Goal: Communication & Community: Ask a question

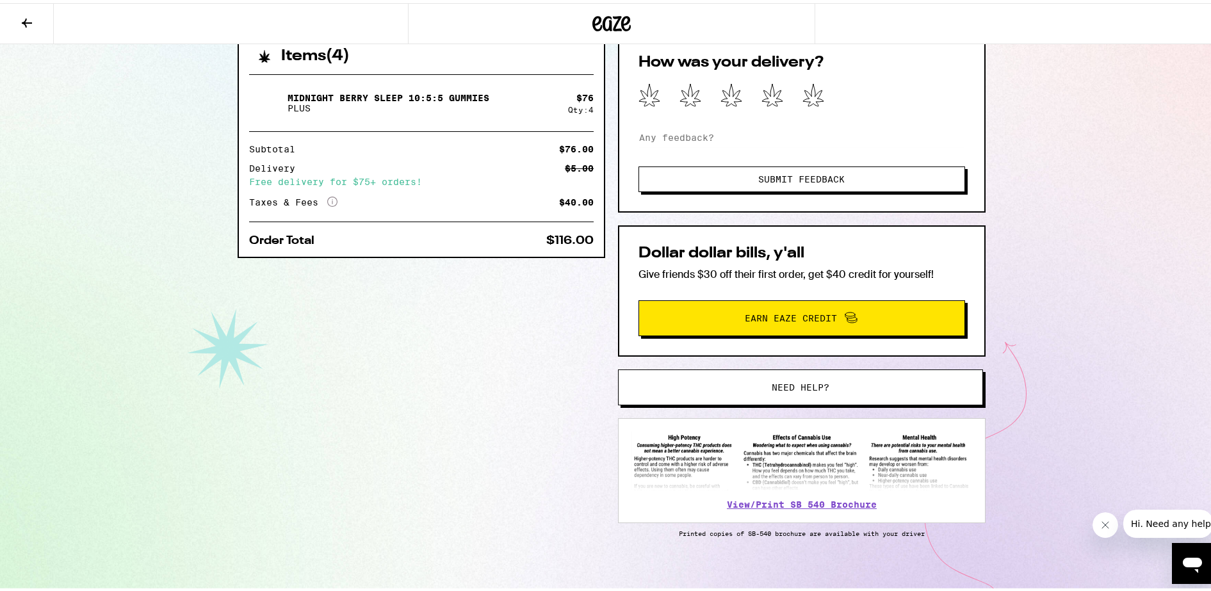
scroll to position [301, 0]
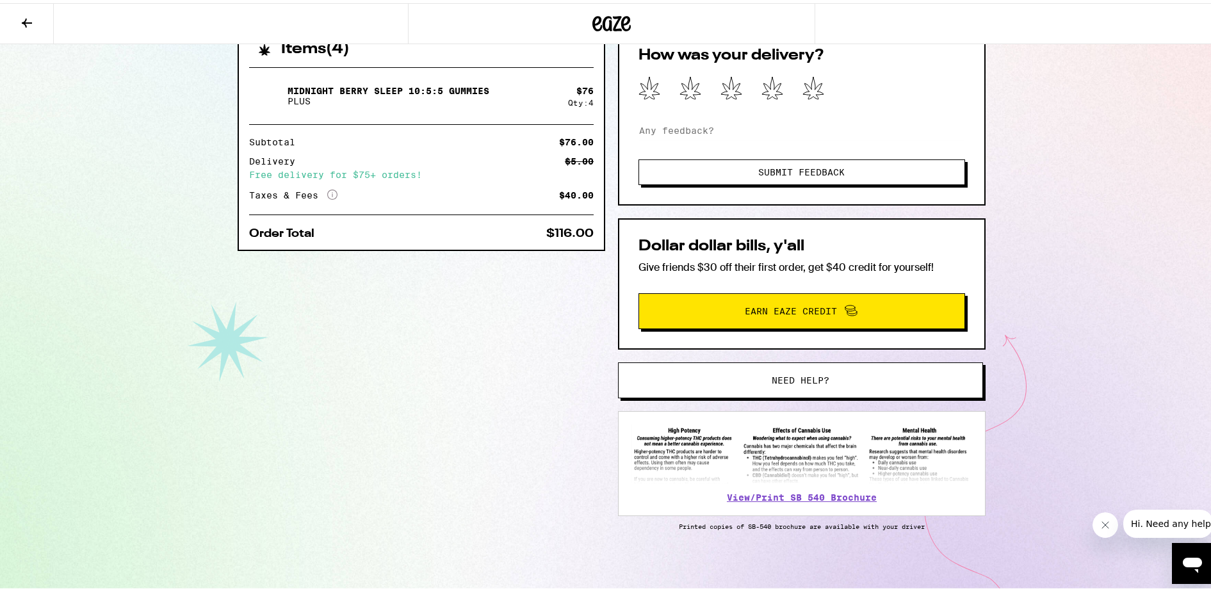
click at [753, 379] on span "Need help?" at bounding box center [800, 377] width 277 height 9
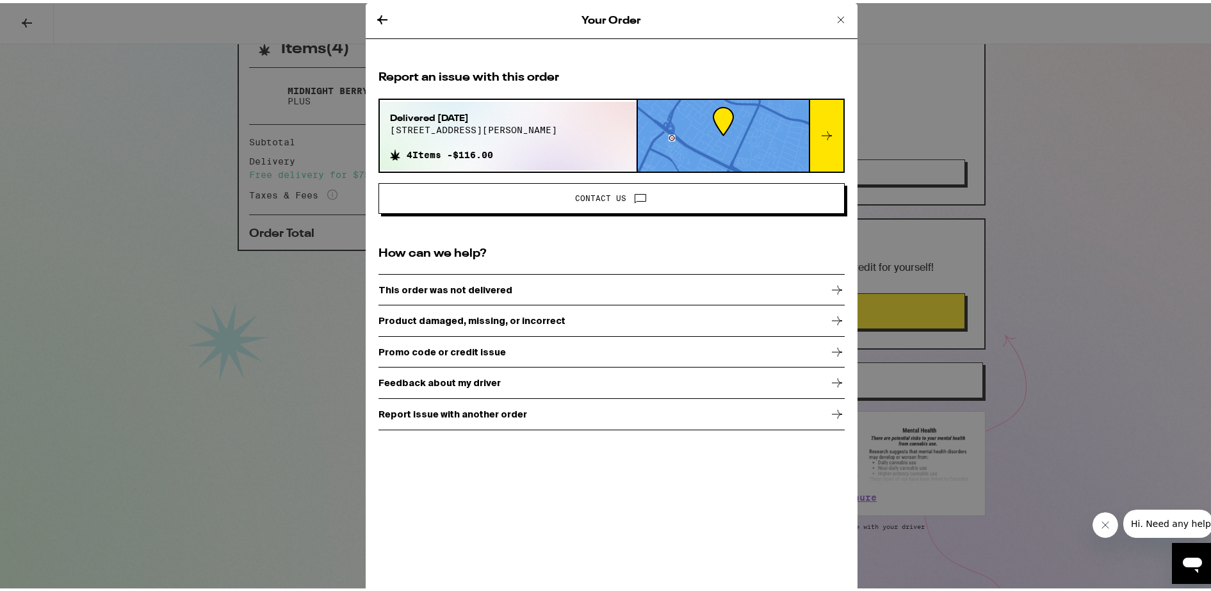
click at [633, 197] on icon at bounding box center [640, 194] width 15 height 15
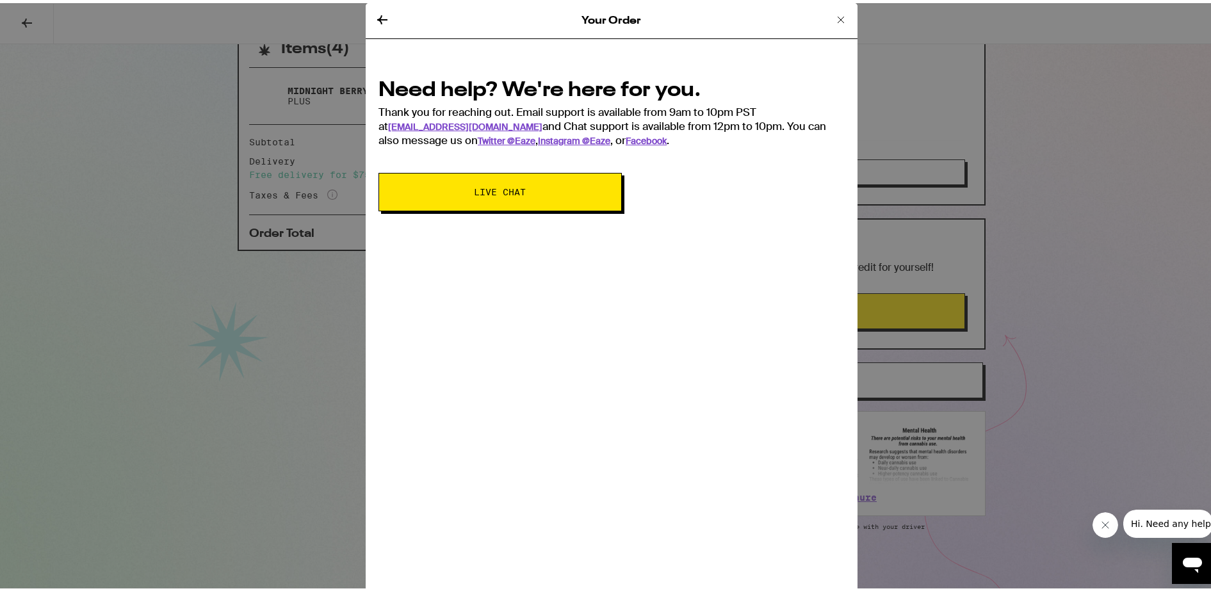
click at [549, 203] on button "Live Chat" at bounding box center [500, 189] width 243 height 38
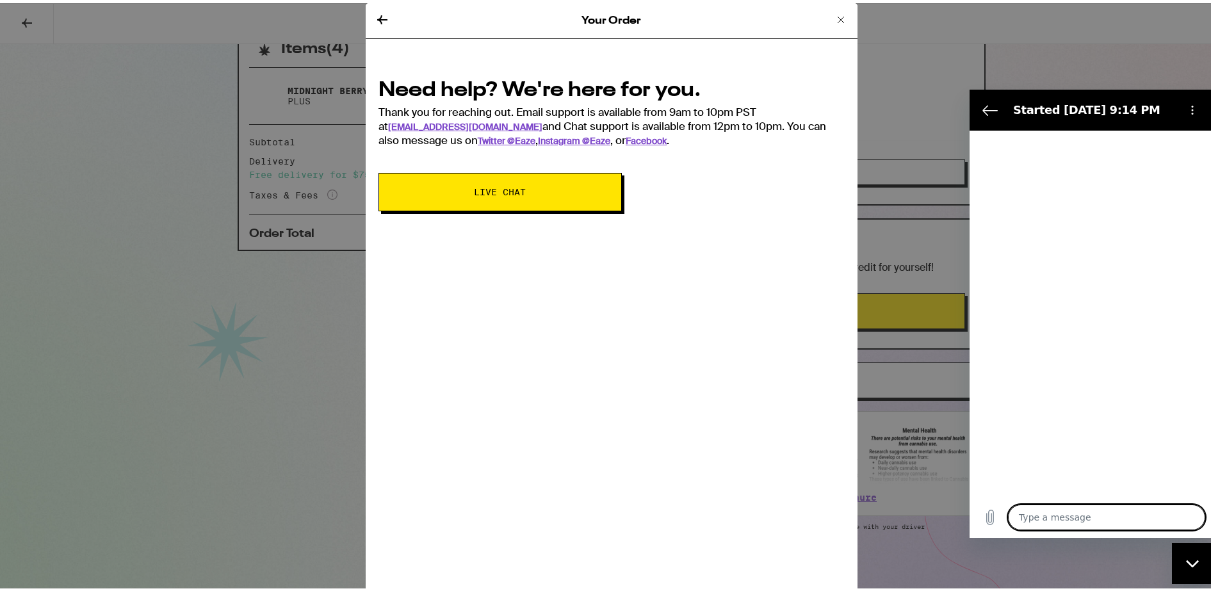
type textarea "x"
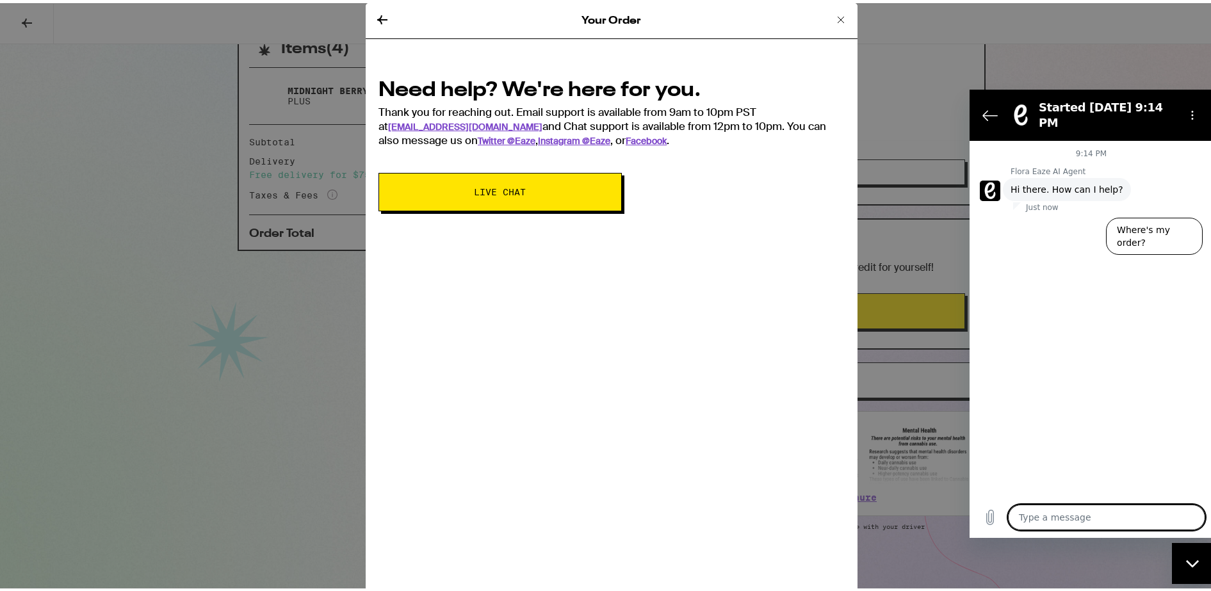
type textarea "h"
type textarea "x"
type textarea "hi"
type textarea "x"
type textarea "hi"
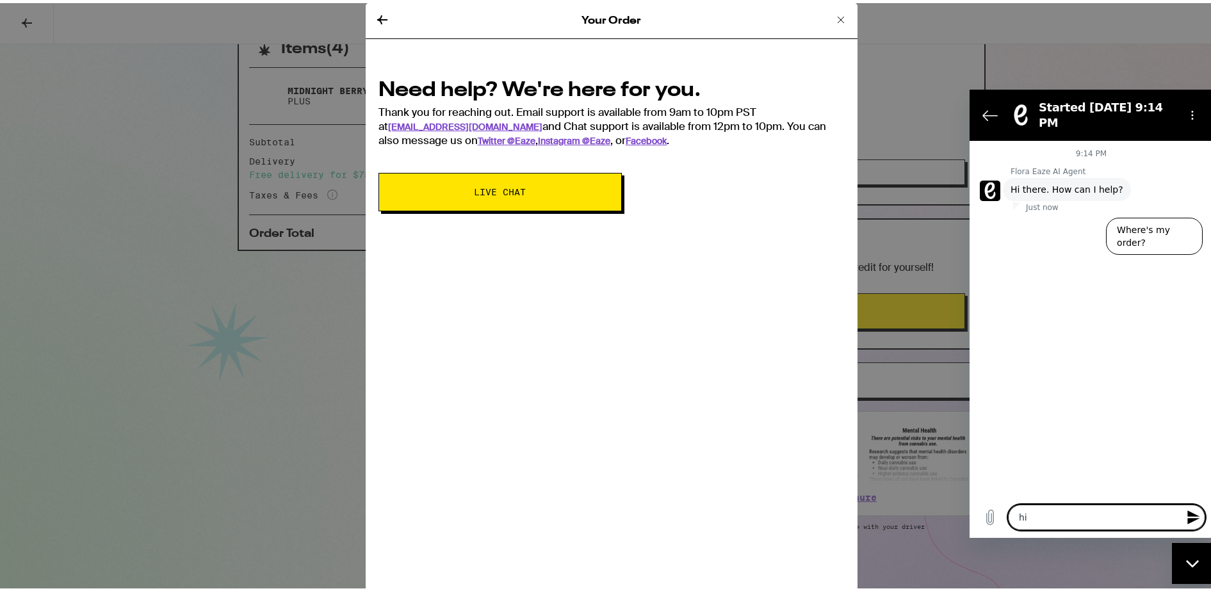
type textarea "x"
type textarea "hi i"
type textarea "x"
type textarea "hi i"
type textarea "x"
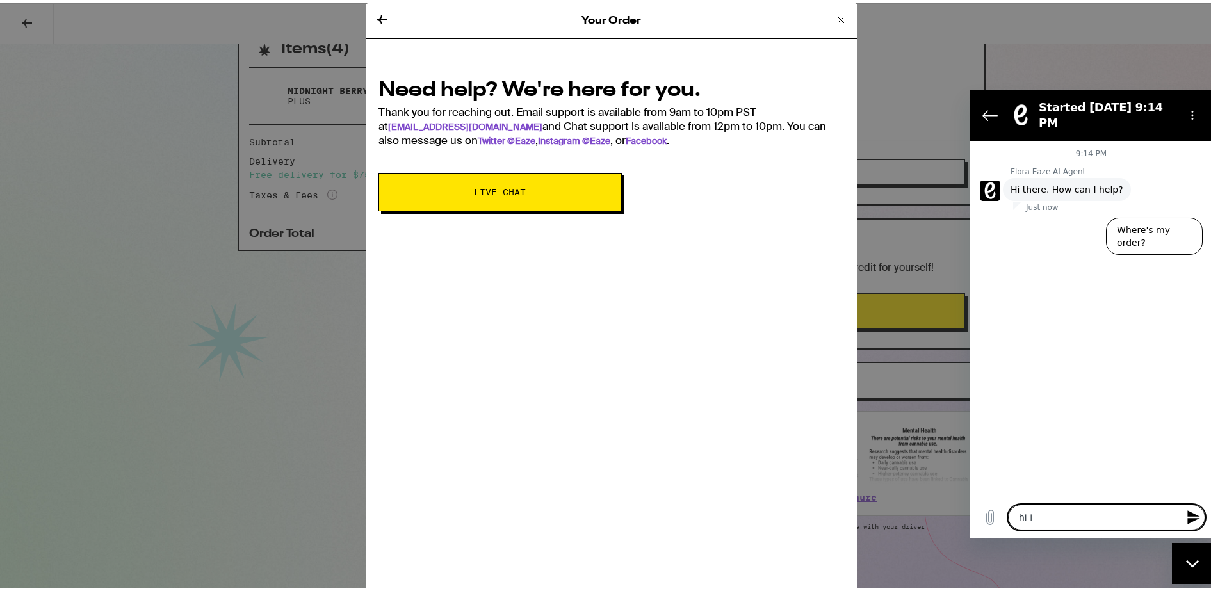
type textarea "hi i t"
type textarea "x"
type textarea "hi i tr"
type textarea "x"
type textarea "hi i tri"
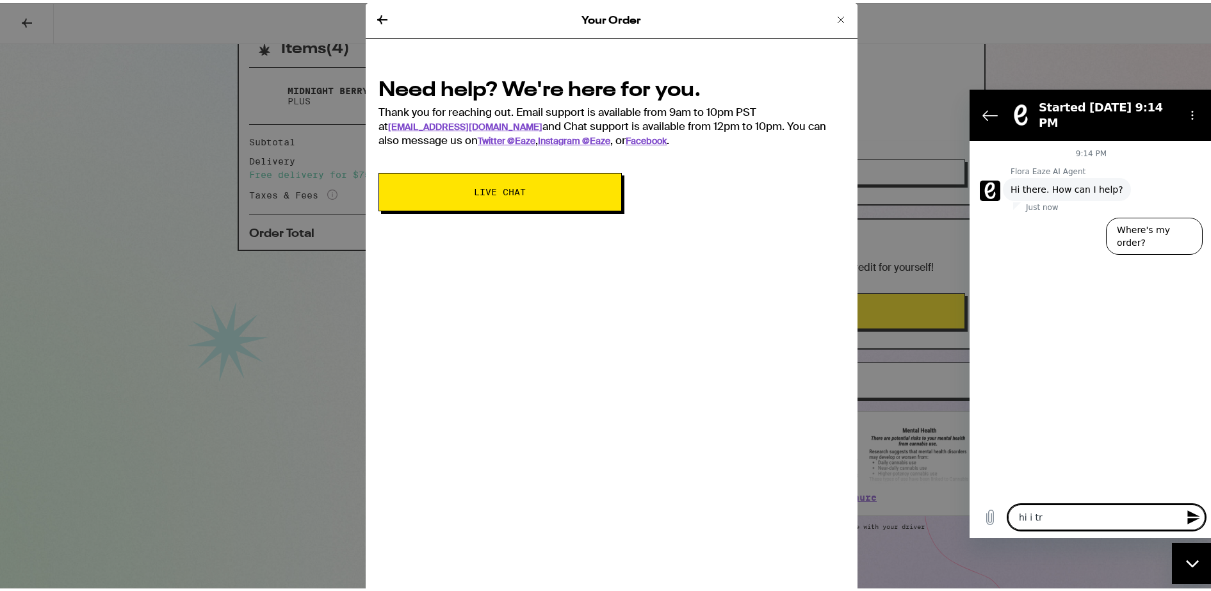
type textarea "x"
type textarea "hi i trie"
type textarea "x"
type textarea "hi i tried"
type textarea "x"
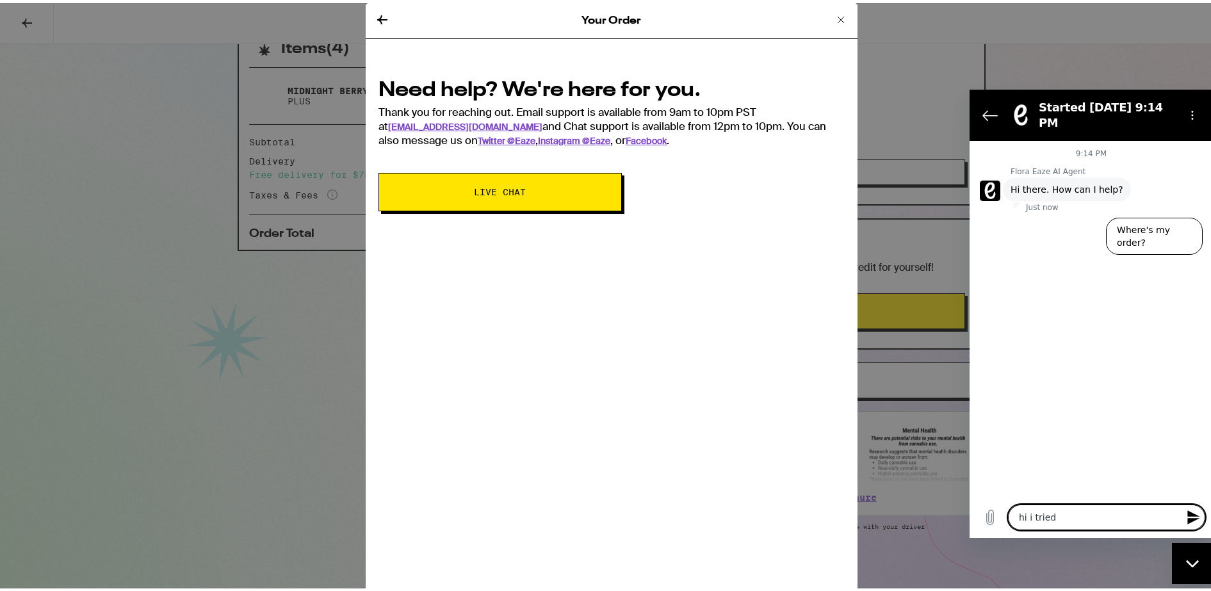
type textarea "hi i tried"
type textarea "x"
type textarea "hi i tried t"
type textarea "x"
type textarea "hi i tried to"
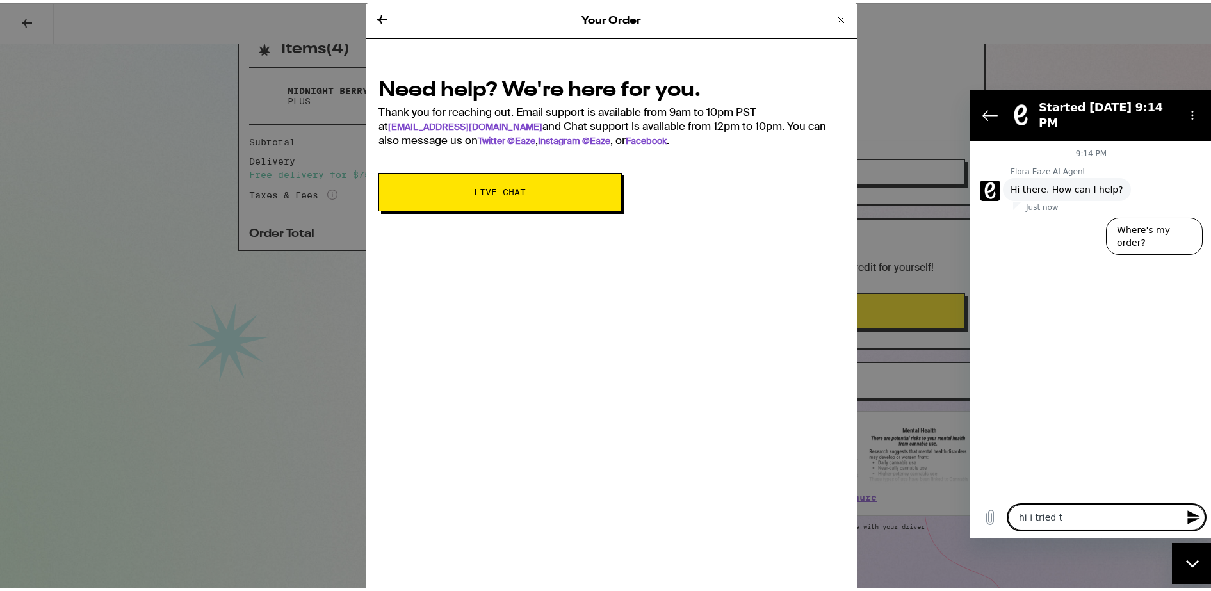
type textarea "x"
type textarea "hi i tried to"
type textarea "x"
type textarea "hi i tried to r"
type textarea "x"
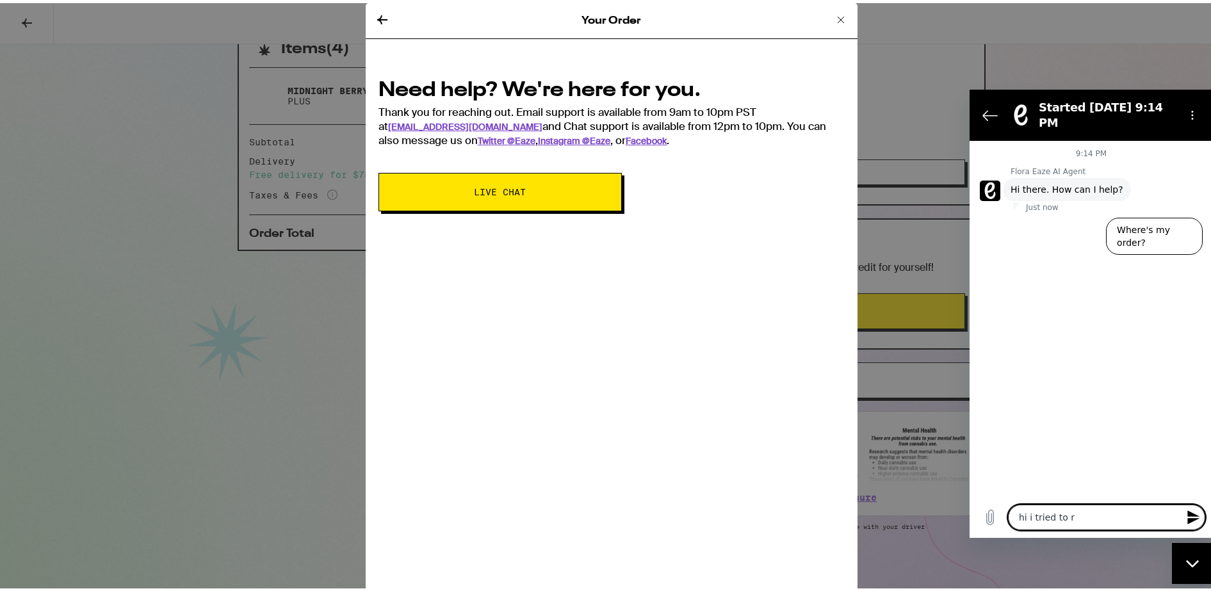
type textarea "hi i tried to re"
type textarea "x"
type textarea "hi i tried to reo"
type textarea "x"
type textarea "hi i tried to reor"
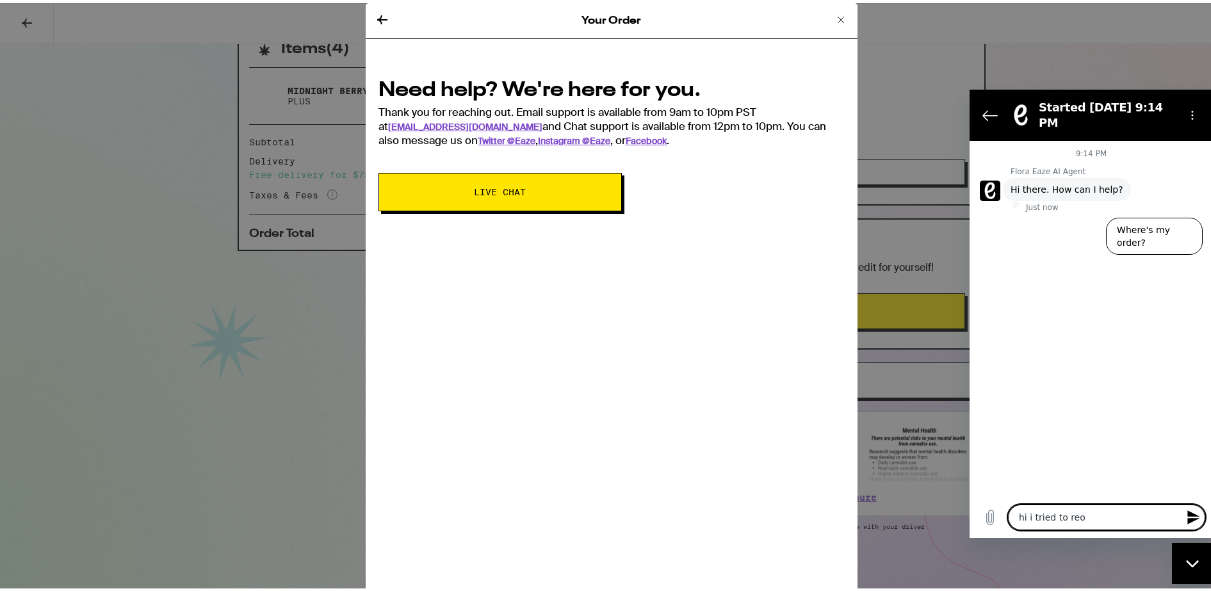
type textarea "x"
type textarea "hi i tried to reord"
type textarea "x"
type textarea "hi i tried to reorde"
type textarea "x"
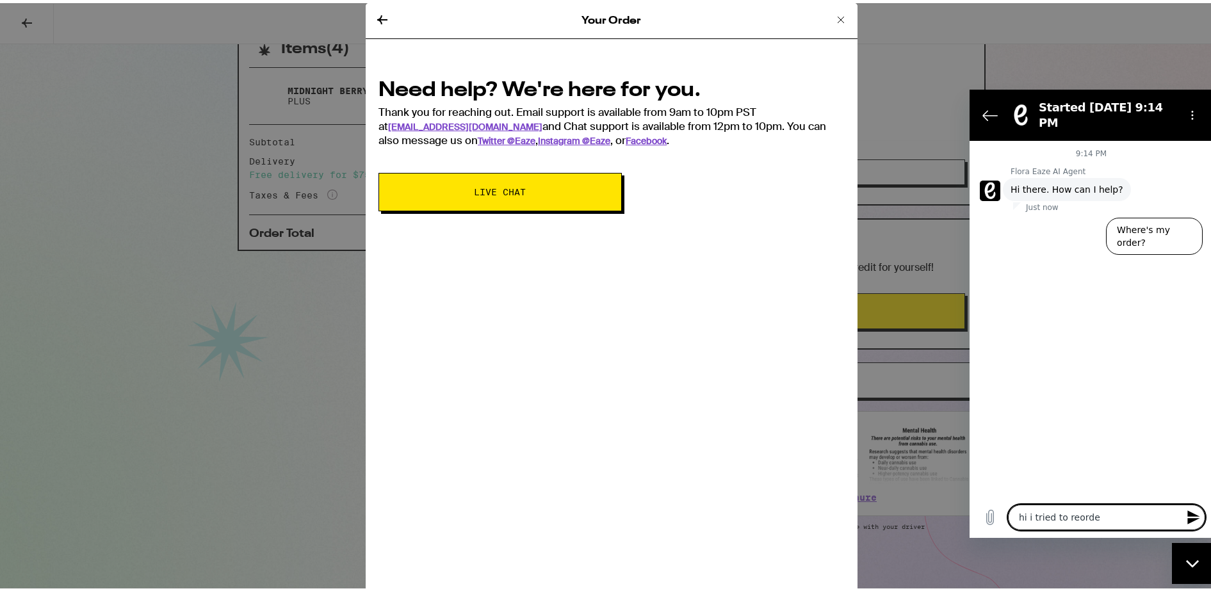
type textarea "hi i tried to reorder"
type textarea "x"
type textarea "hi i tried to reorder"
type textarea "x"
type textarea "hi i tried to reorder b"
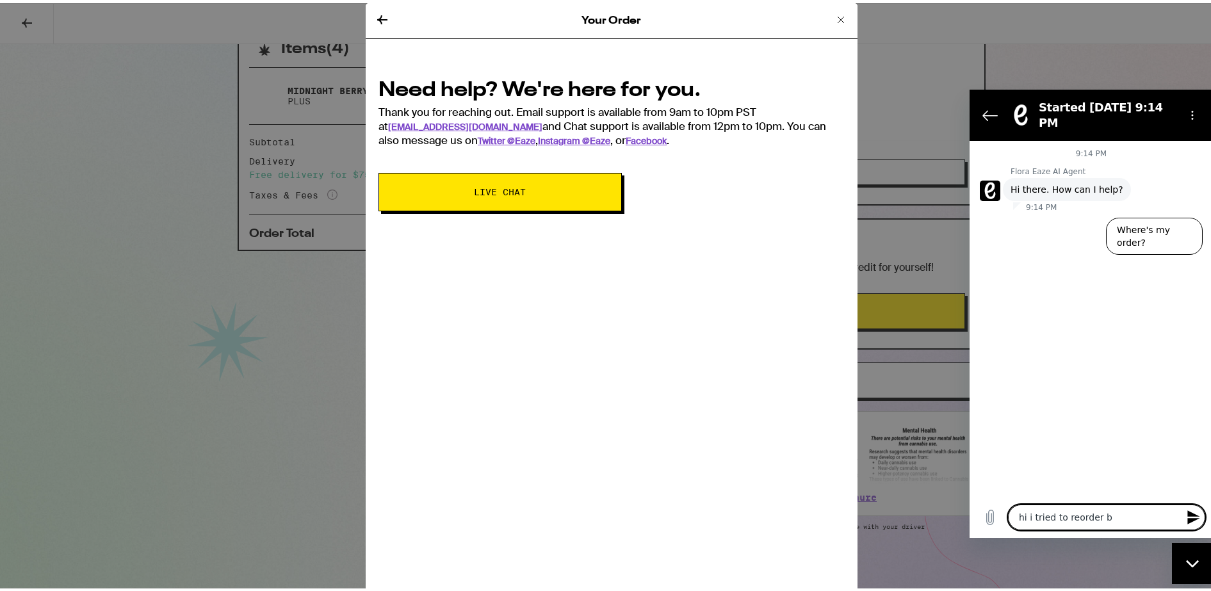
type textarea "x"
type textarea "hi i tried to reorder be"
type textarea "x"
type textarea "hi i tried to reorder bec"
type textarea "x"
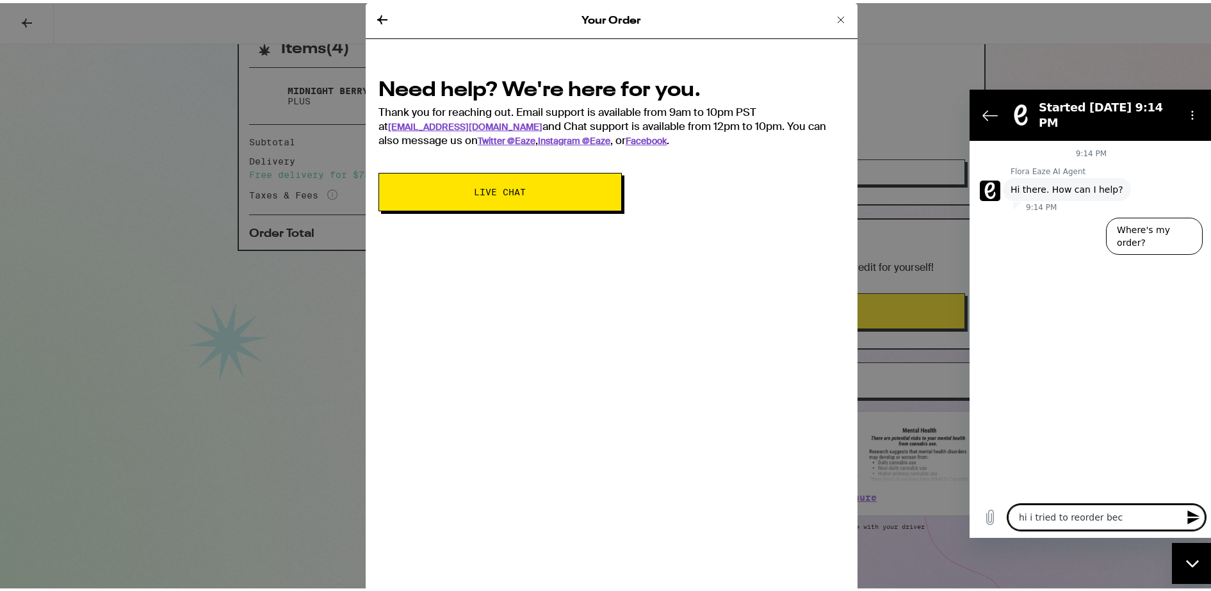
type textarea "hi i tried to reorder beca"
type textarea "x"
type textarea "hi i tried to reorder bec"
type textarea "x"
type textarea "hi i tried to reorder becC"
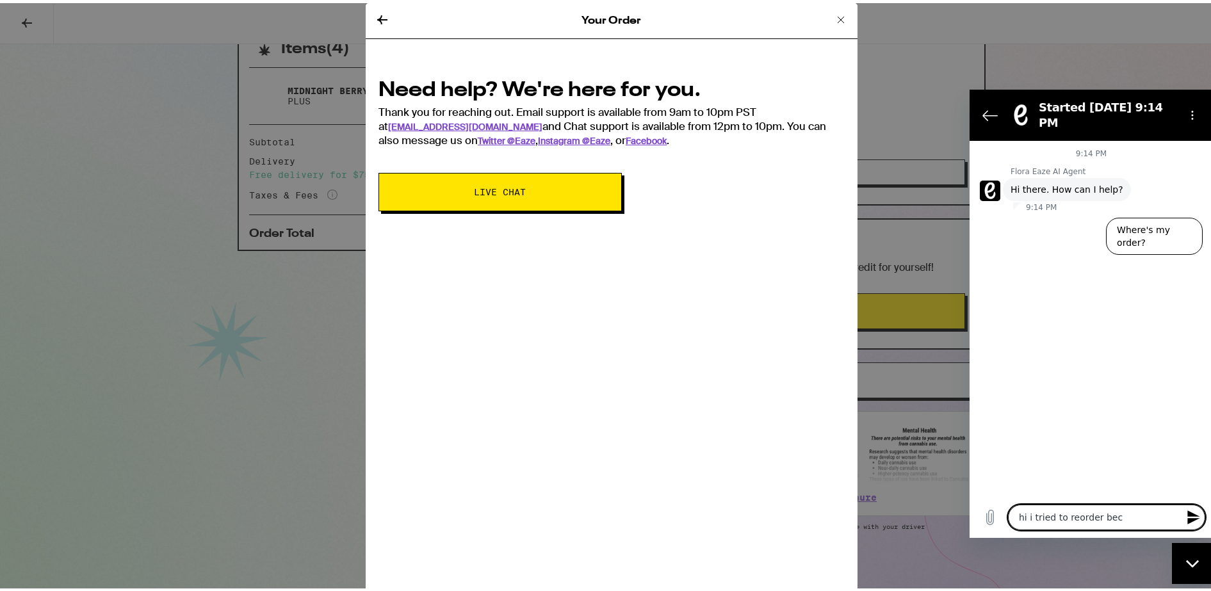
type textarea "x"
type textarea "hi i tried to reorder becCA"
type textarea "x"
type textarea "hi i tried to reorder becCAU"
type textarea "x"
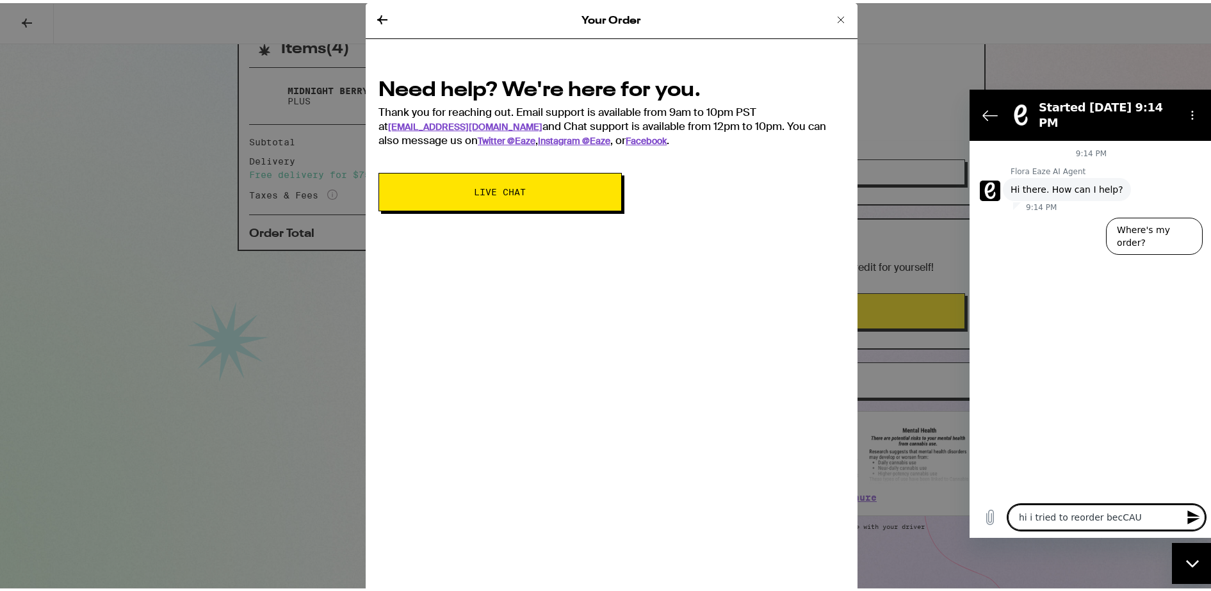
type textarea "hi i tried to reorder [PERSON_NAME]"
type textarea "x"
type textarea "hi i tried to reorder becCAUSE"
type textarea "x"
type textarea "hi i tried to reorder [PERSON_NAME]"
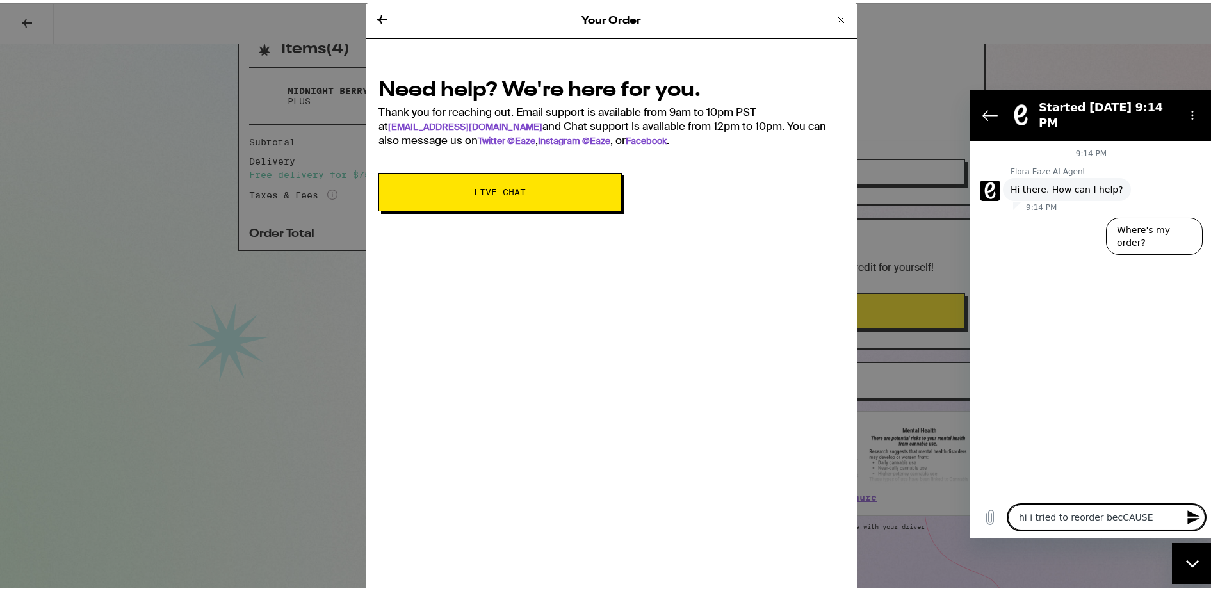
type textarea "x"
type textarea "hi i tried to reorder becCAU"
type textarea "x"
type textarea "hi i tried to reorder becCA"
type textarea "x"
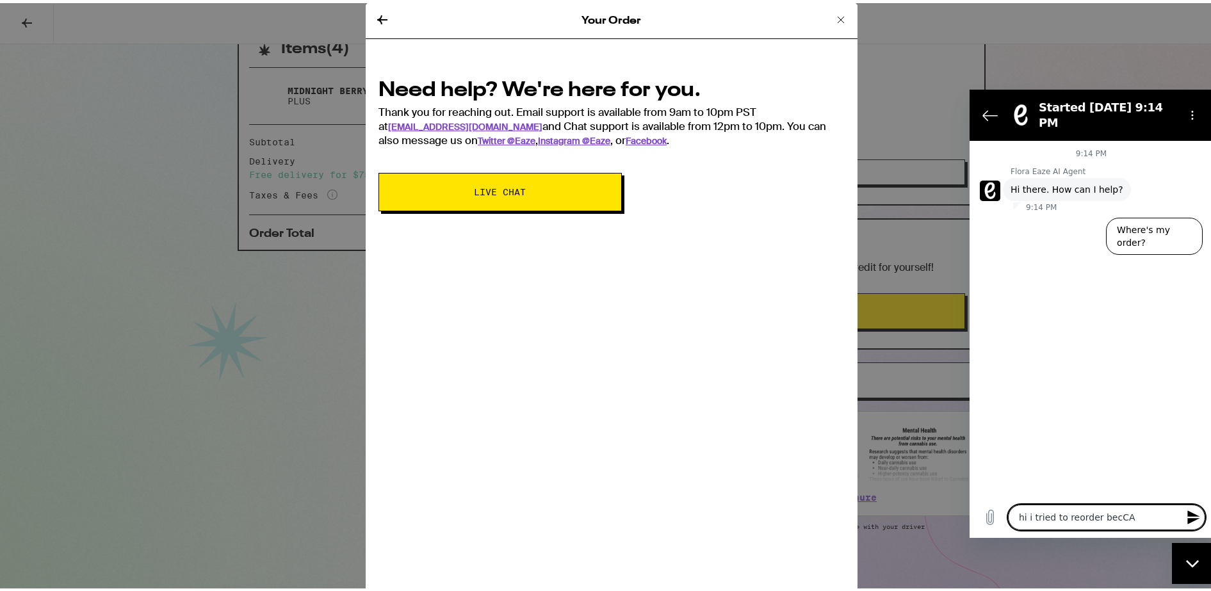
type textarea "hi i tried to reorder becC"
type textarea "x"
type textarea "hi i tried to reorder bec"
type textarea "x"
type textarea "hi i tried to reorder be"
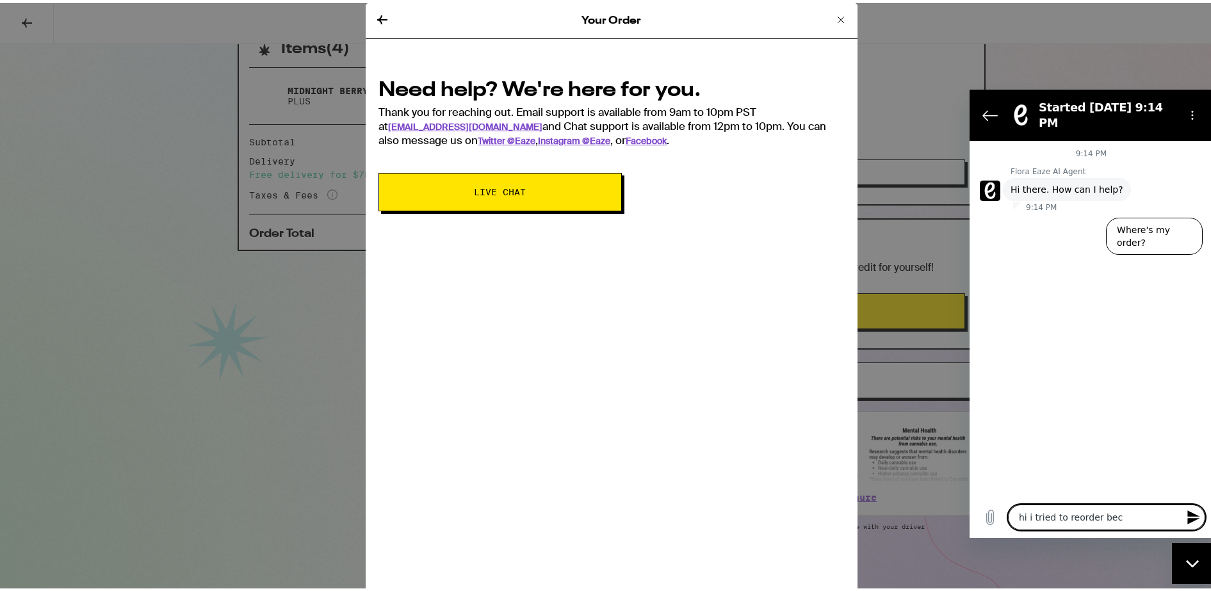
type textarea "x"
type textarea "hi i tried to reorder beC"
type textarea "x"
type textarea "hi i tried to reorder beCA"
type textarea "x"
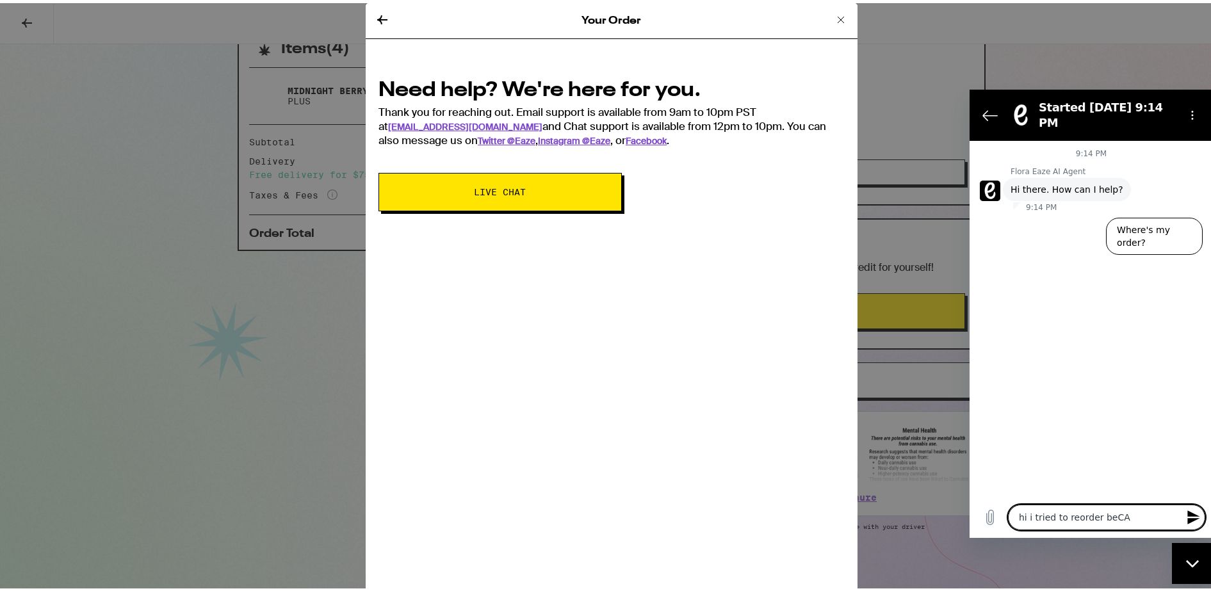
type textarea "hi i tried to reorder beCAU"
type textarea "x"
type textarea "hi i tried to reorder beCAUS"
type textarea "x"
type textarea "hi i tried to reorder beCAUSE"
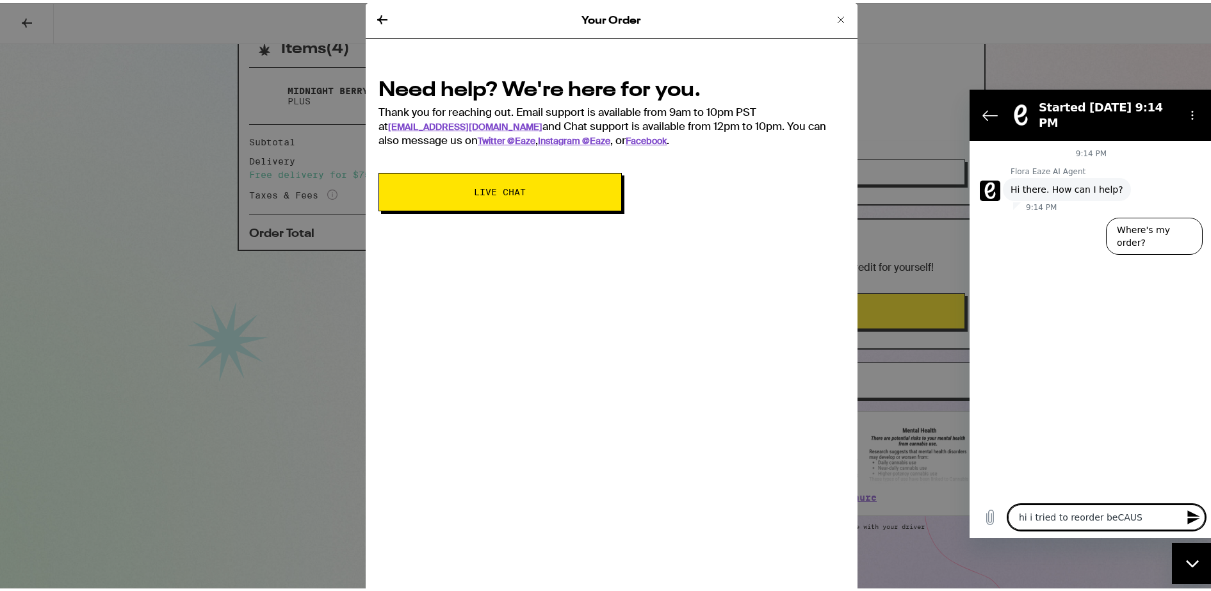
type textarea "x"
type textarea "hi i tried to reorder beCAUS"
type textarea "x"
type textarea "hi i tried to reorder beCAU"
type textarea "x"
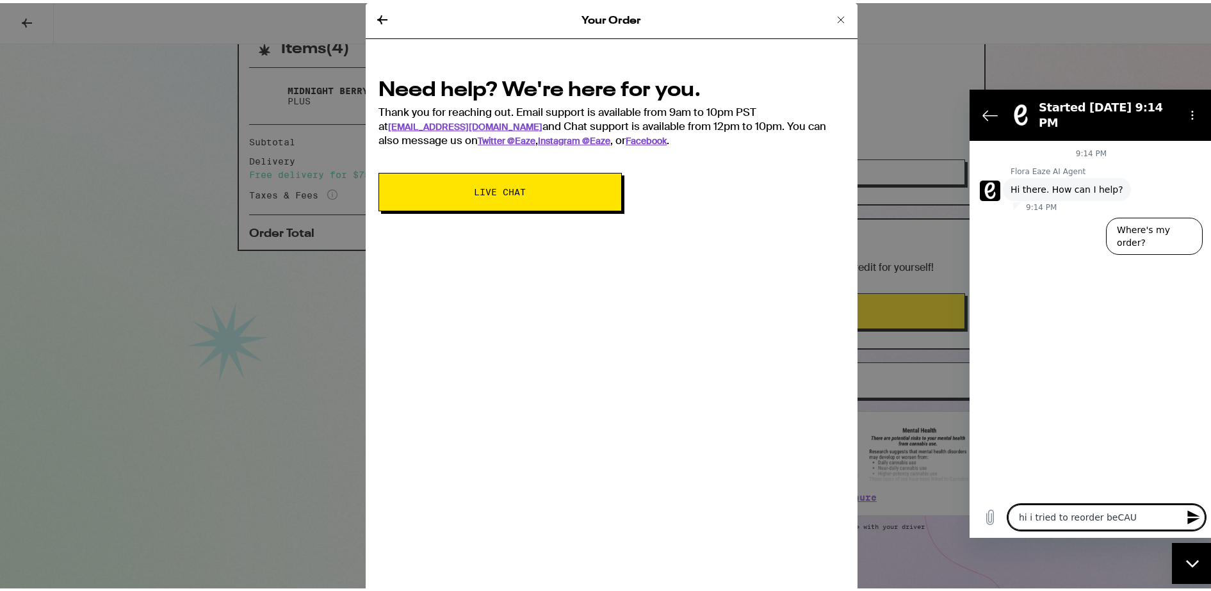
type textarea "hi i tried to reorder beCA"
type textarea "x"
type textarea "hi i tried to reorder beC"
type textarea "x"
type textarea "hi i tried to reorder be"
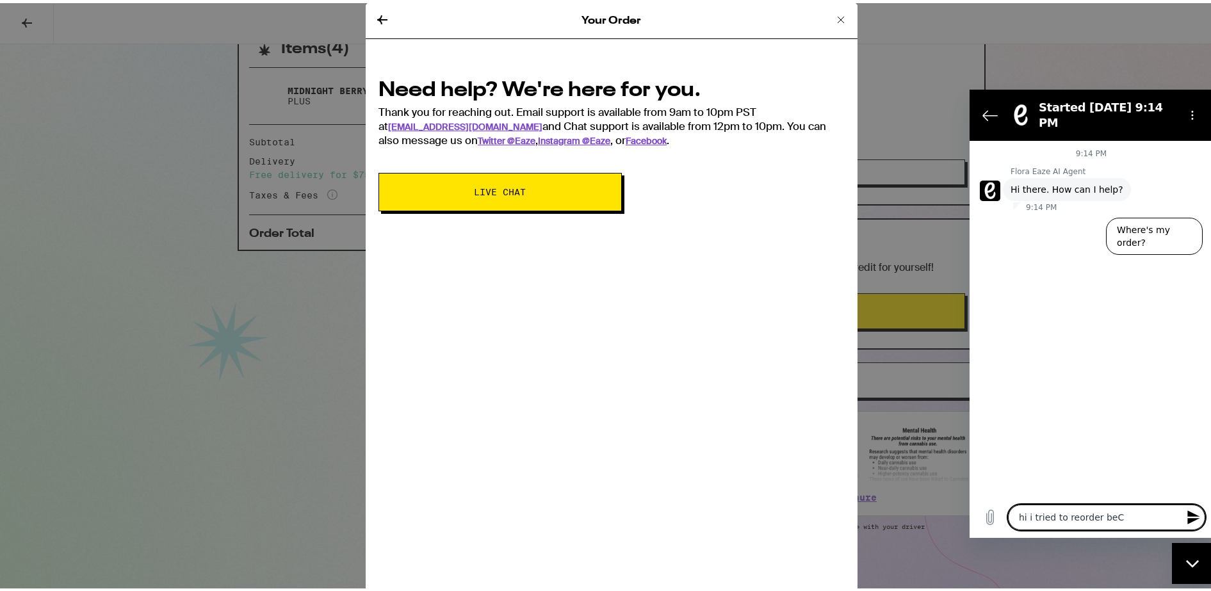
type textarea "x"
type textarea "hi i tried to reorder bec"
type textarea "x"
type textarea "hi i tried to reorder beca"
type textarea "x"
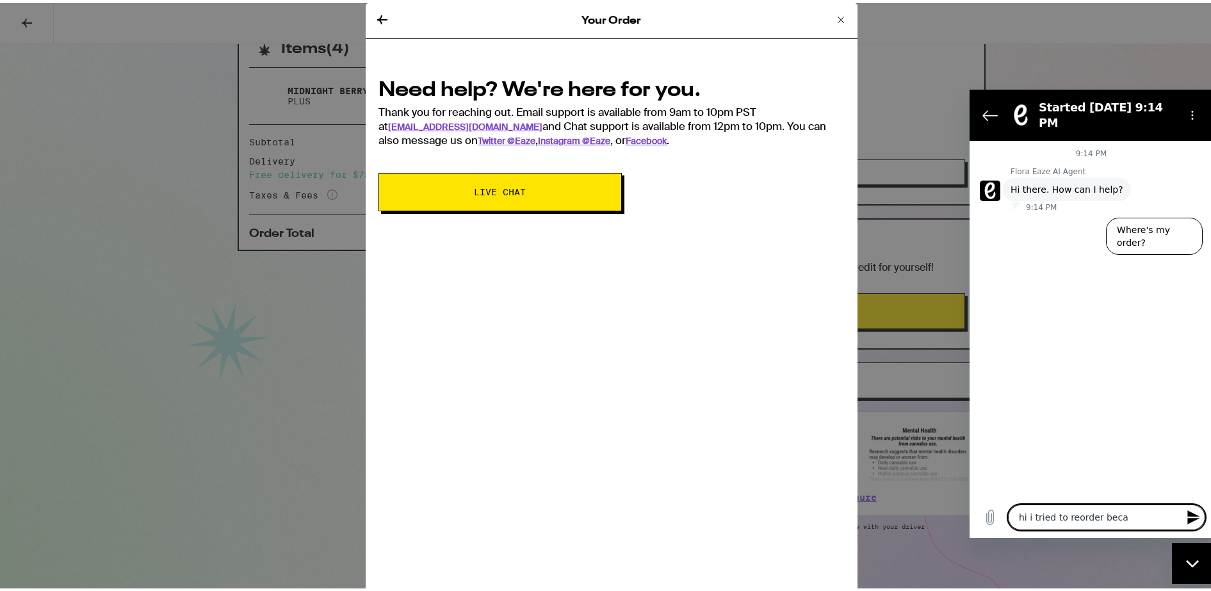
type textarea "hi i tried to reorder becau"
type textarea "x"
type textarea "hi i tried to reorder becaus"
type textarea "x"
type textarea "hi i tried to reorder because"
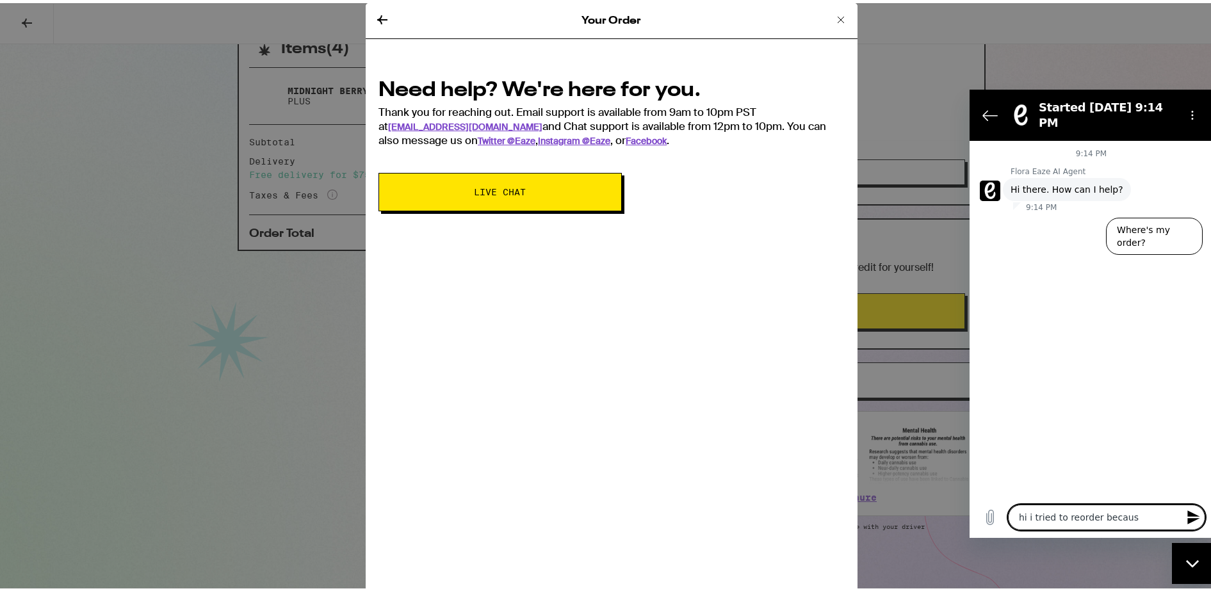
type textarea "x"
type textarea "hi i tried to reorder because"
type textarea "x"
type textarea "hi i tried to reorder because I"
type textarea "x"
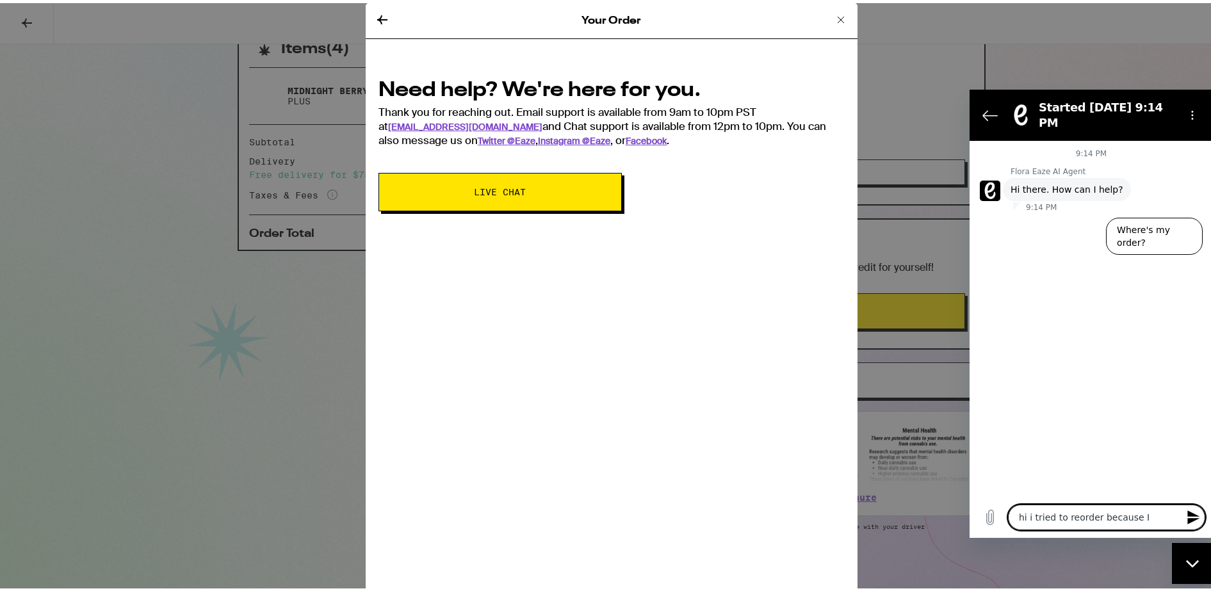
type textarea "hi i tried to reorder because I"
type textarea "x"
type textarea "hi i tried to reorder because I m"
type textarea "x"
type textarea "hi i tried to reorder because I mi"
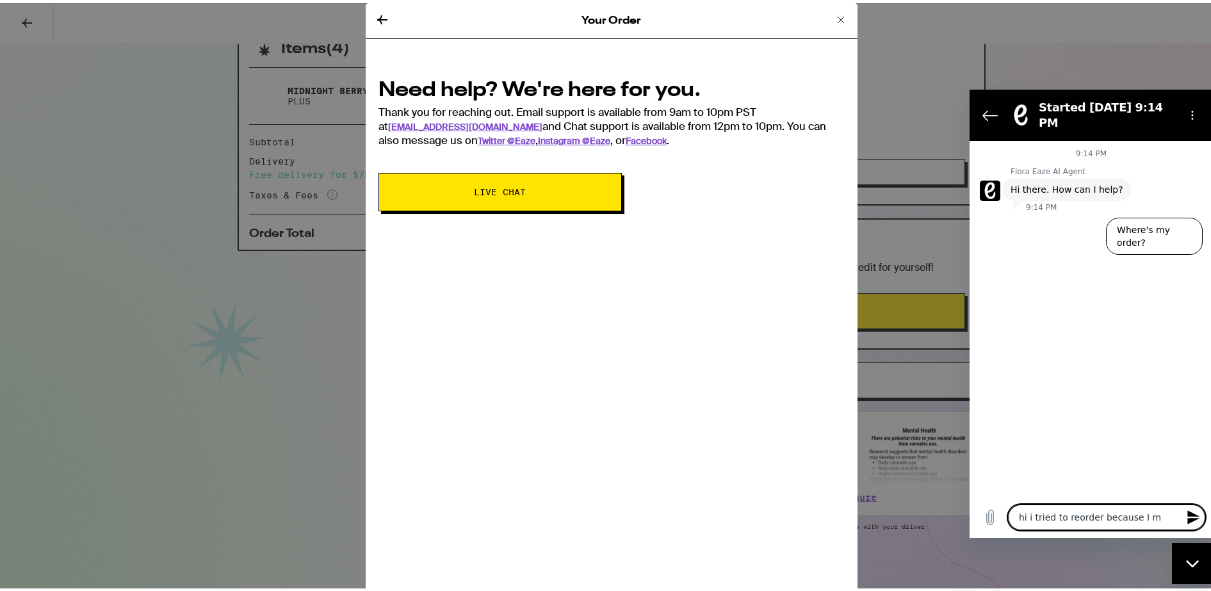
type textarea "x"
type textarea "hi i tried to reorder because I mio"
type textarea "x"
type textarea "hi i tried to reorder because I mi"
type textarea "x"
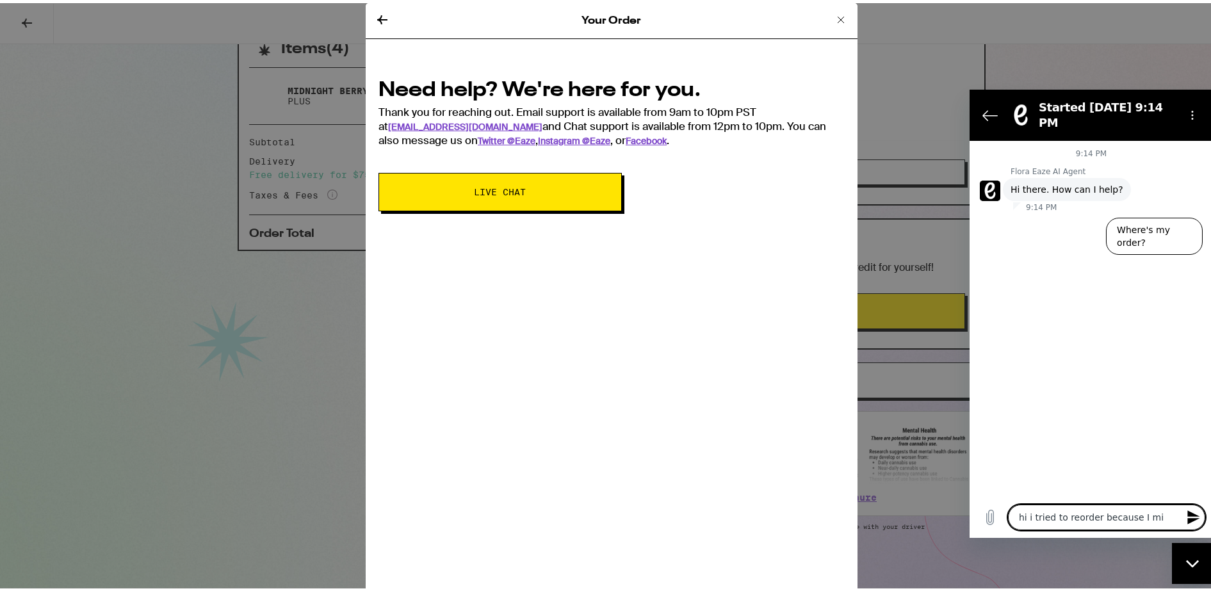
type textarea "hi i tried to reorder because I mis"
type textarea "x"
type textarea "hi i tried to reorder because I miss"
type textarea "x"
type textarea "hi i tried to reorder because I misse"
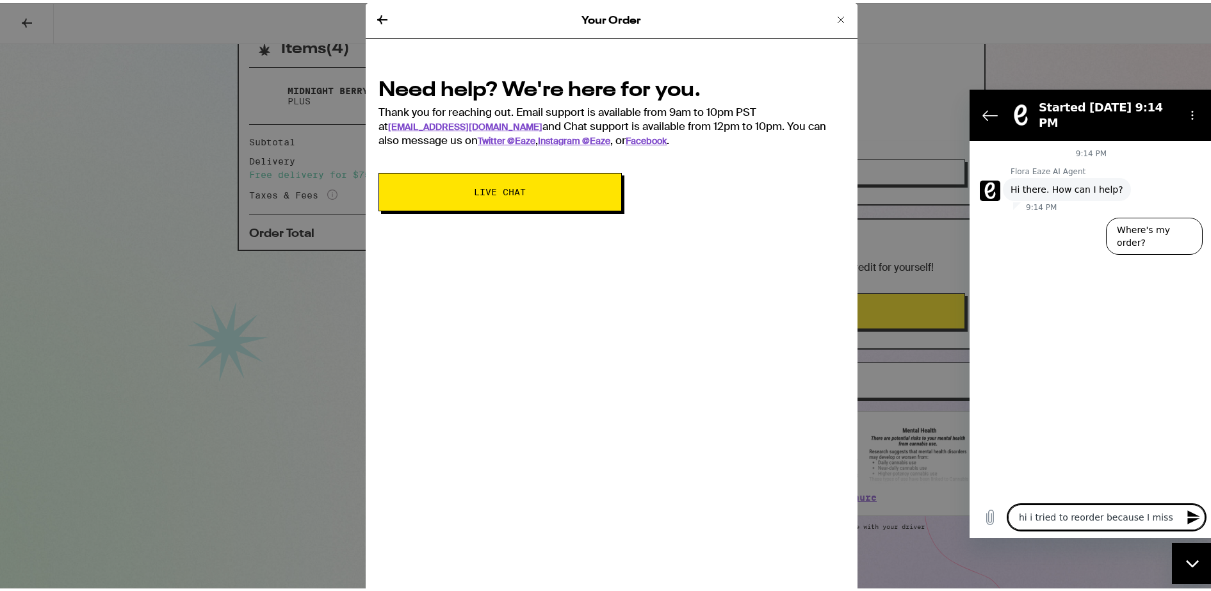
type textarea "x"
type textarea "hi i tried to reorder because I missede"
type textarea "x"
type textarea "hi i tried to reorder because I missed"
type textarea "x"
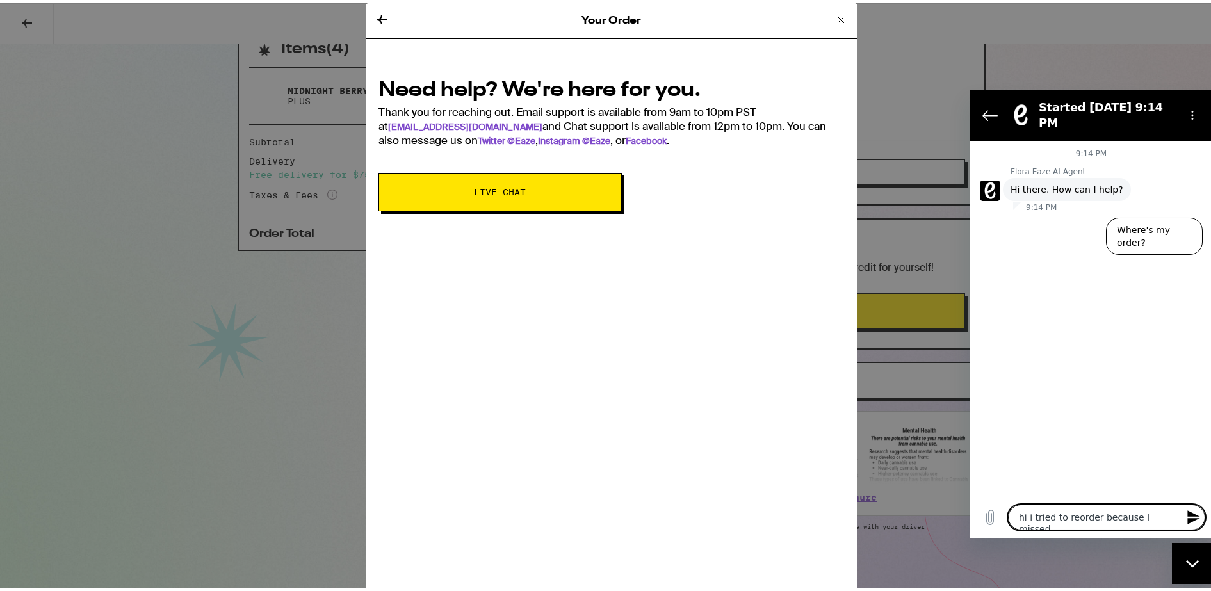
type textarea "hi i tried to reorder because I missed"
type textarea "x"
type textarea "hi i tried to reorder because I missed t"
type textarea "x"
type textarea "hi i tried to reorder because I missed th"
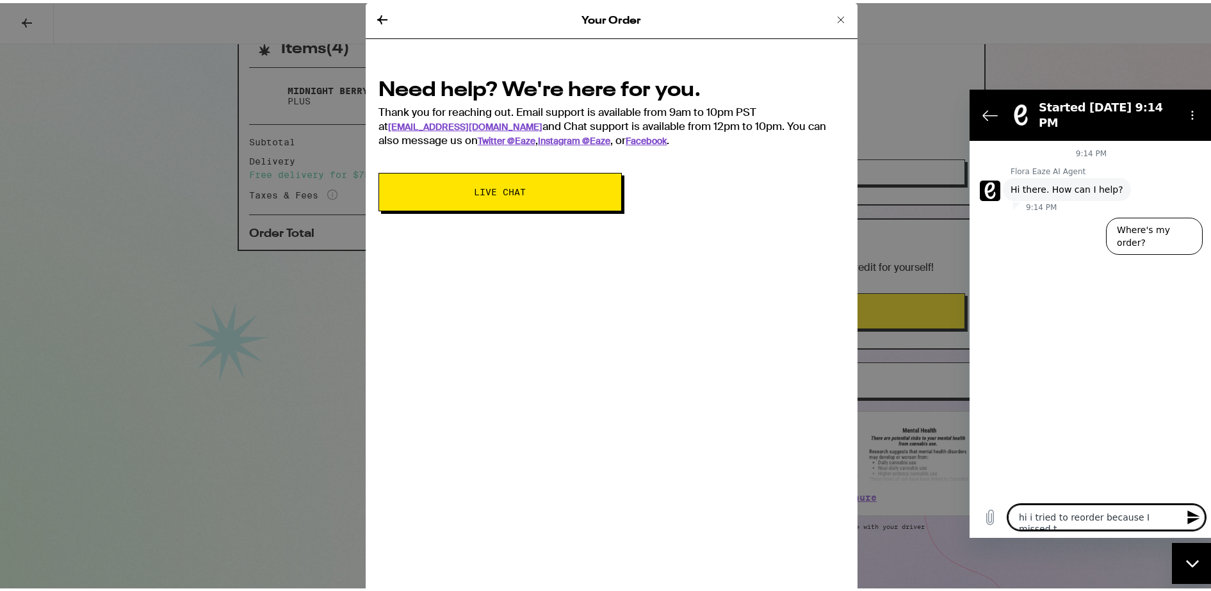
type textarea "x"
type textarea "hi i tried to reorder because I missed the"
type textarea "x"
type textarea "hi i tried to reorder because I missed the"
type textarea "x"
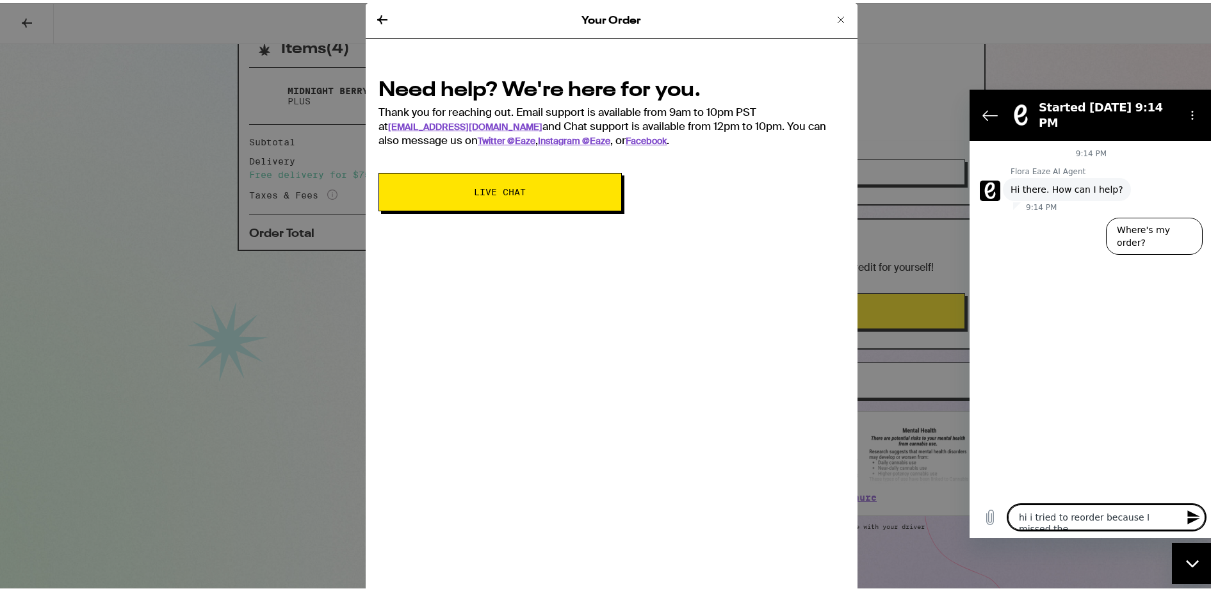
type textarea "hi i tried to reorder because I missed the f"
type textarea "x"
type textarea "hi i tried to reorder because I missed the fi"
type textarea "x"
type textarea "hi i tried to reorder because I missed the fir"
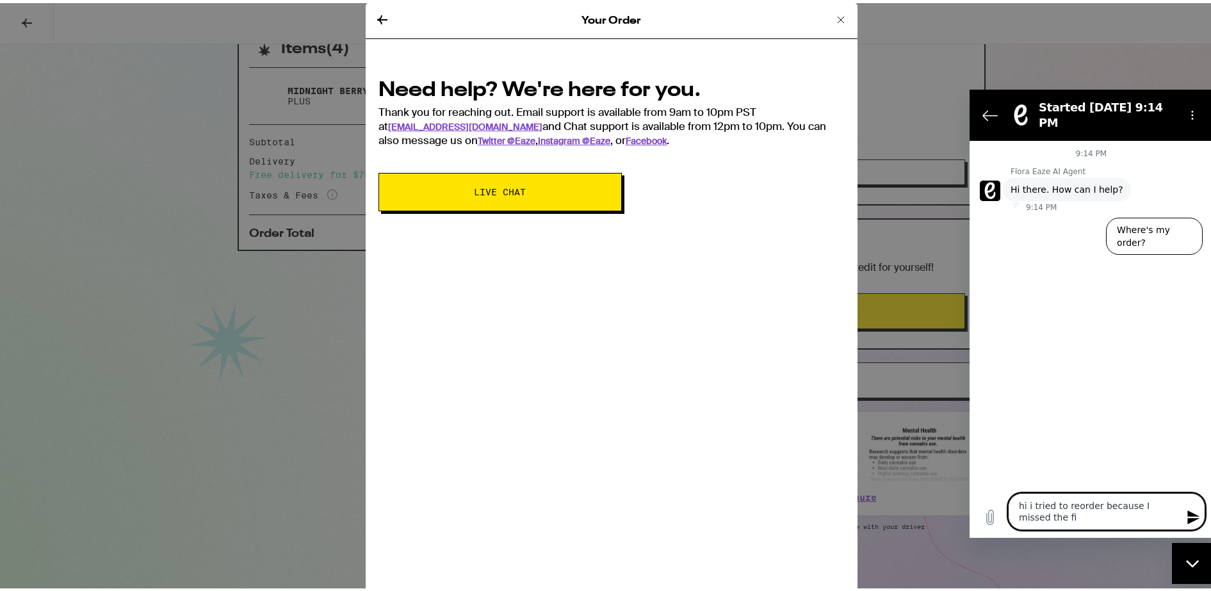
type textarea "x"
type textarea "hi i tried to reorder because I missed the firs"
type textarea "x"
type textarea "hi i tried to reorder because I missed the first"
type textarea "x"
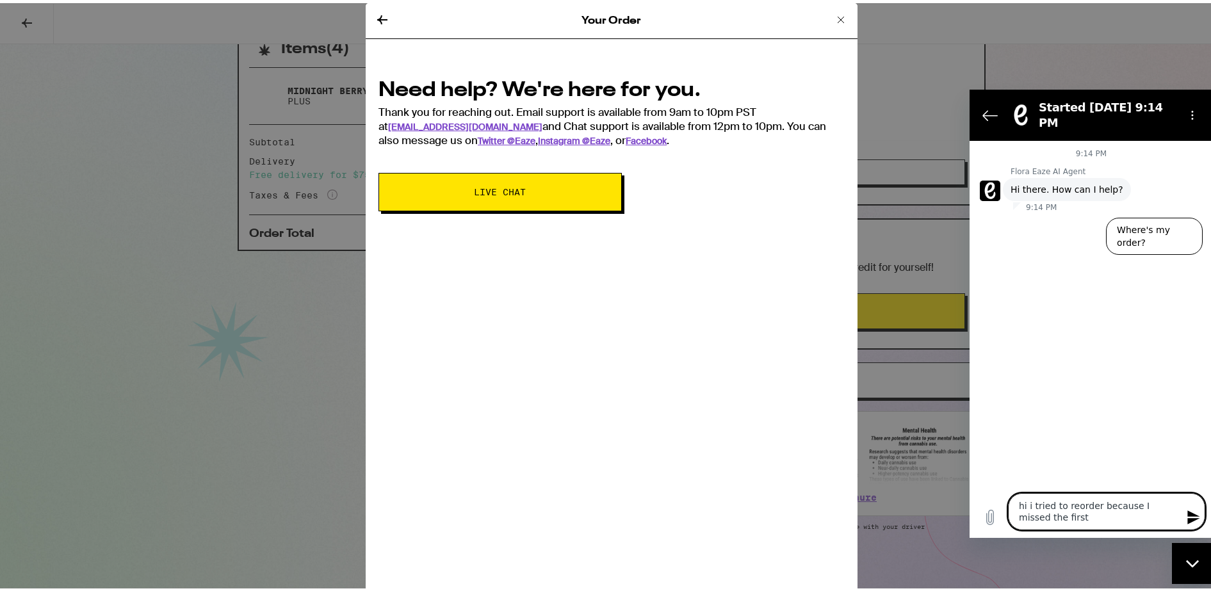
type textarea "hi i tried to reorder because I missed the first"
type textarea "x"
type textarea "hi i tried to reorder because I missed the first w"
type textarea "x"
type textarea "hi i tried to reorder because I missed the first wh"
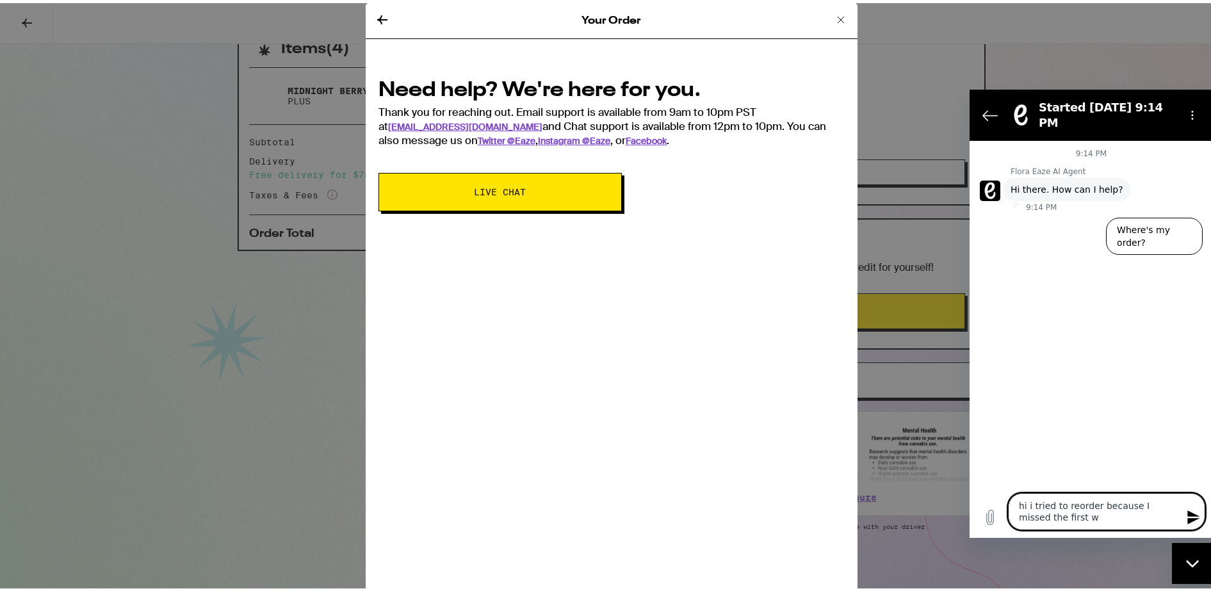
type textarea "x"
type textarea "hi i tried to reorder because I missed the first whi"
type textarea "x"
type textarea "hi i tried to reorder because I missed the first whic"
type textarea "x"
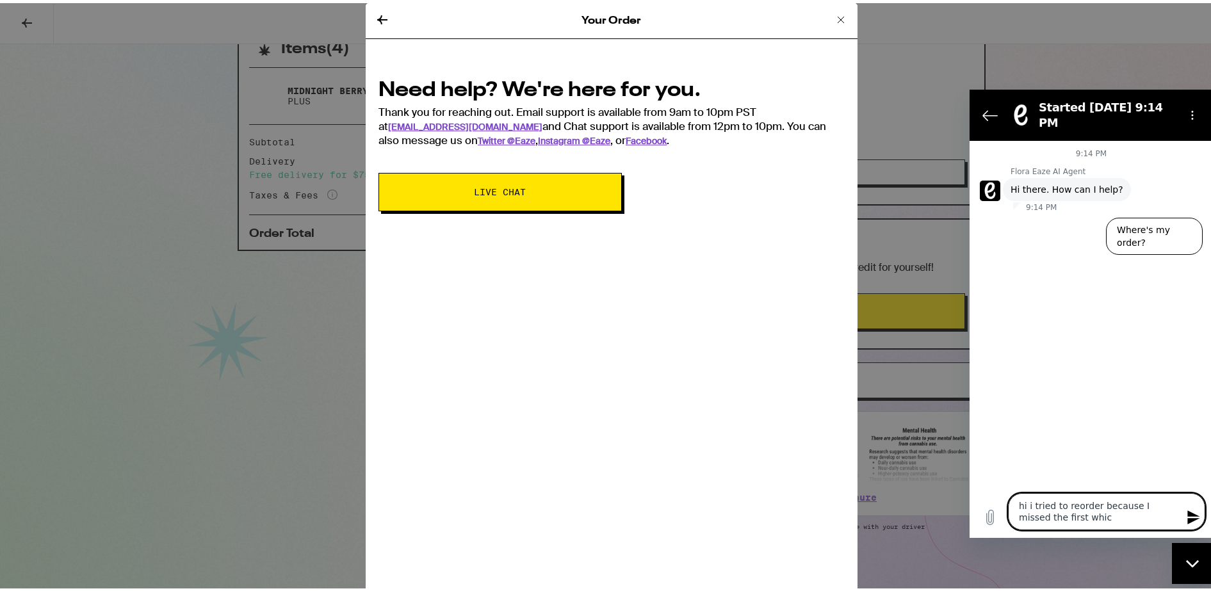
type textarea "hi i tried to reorder because I missed the first which"
type textarea "x"
type textarea "hi i tried to reorder because I missed the first which"
type textarea "x"
type textarea "hi i tried to reorder because I missed the first which w"
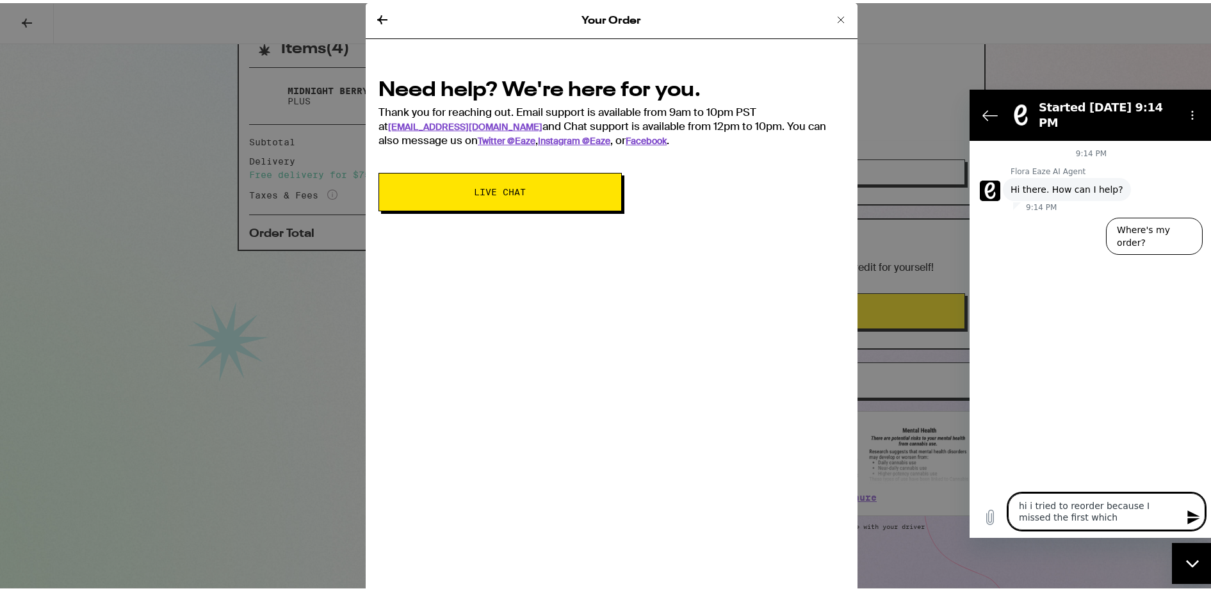
type textarea "x"
type textarea "hi i tried to reorder because I missed the first which wa"
type textarea "x"
type textarea "hi i tried to reorder because I missed the first which was"
type textarea "x"
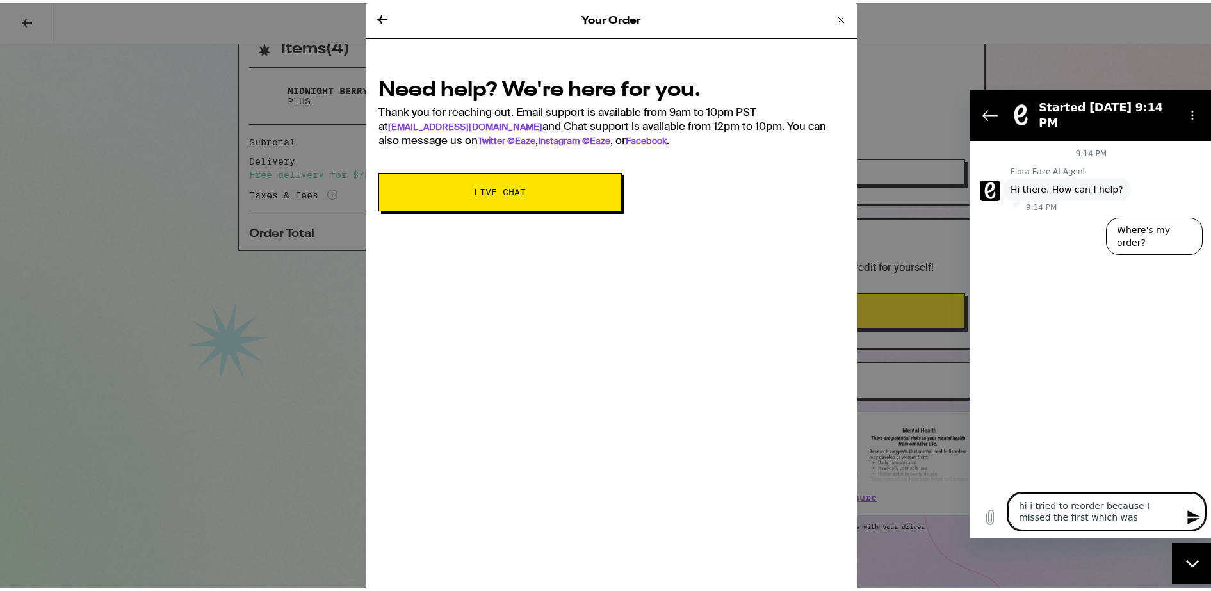
type textarea "hi i tried to reorder because I missed the first which was"
type textarea "x"
type textarea "hi i tried to reorder because I missed the first which was $"
type textarea "x"
type textarea "hi i tried to reorder because I missed the first which was $1"
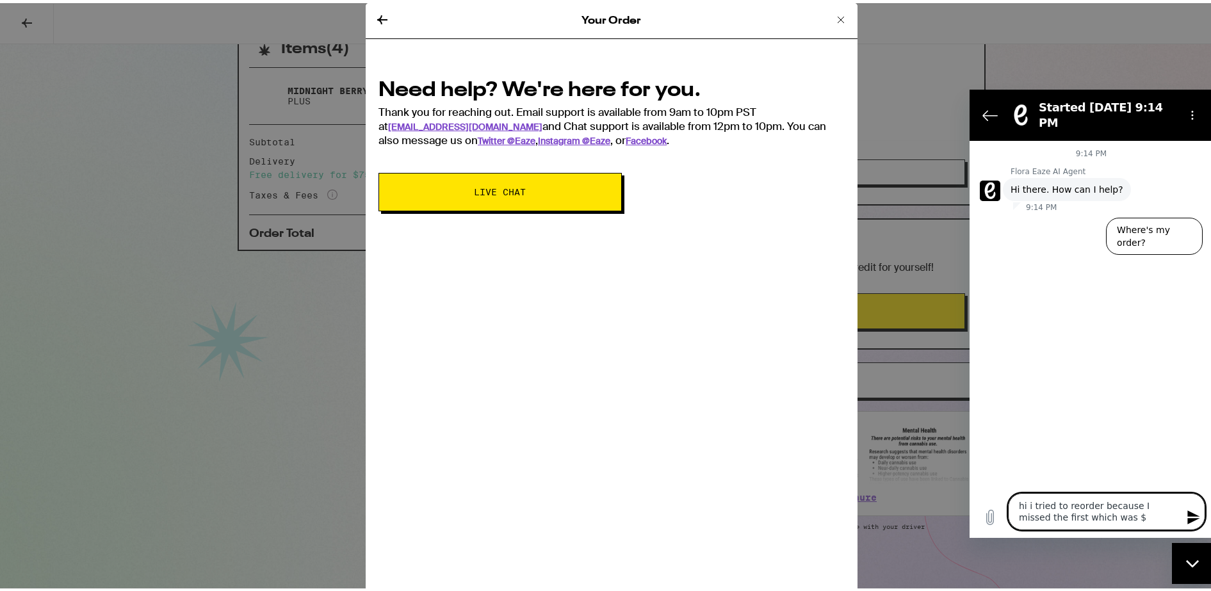
type textarea "x"
type textarea "hi i tried to reorder because I missed the first which was $11"
type textarea "x"
type textarea "hi i tried to reorder because I missed the first which was $116"
type textarea "x"
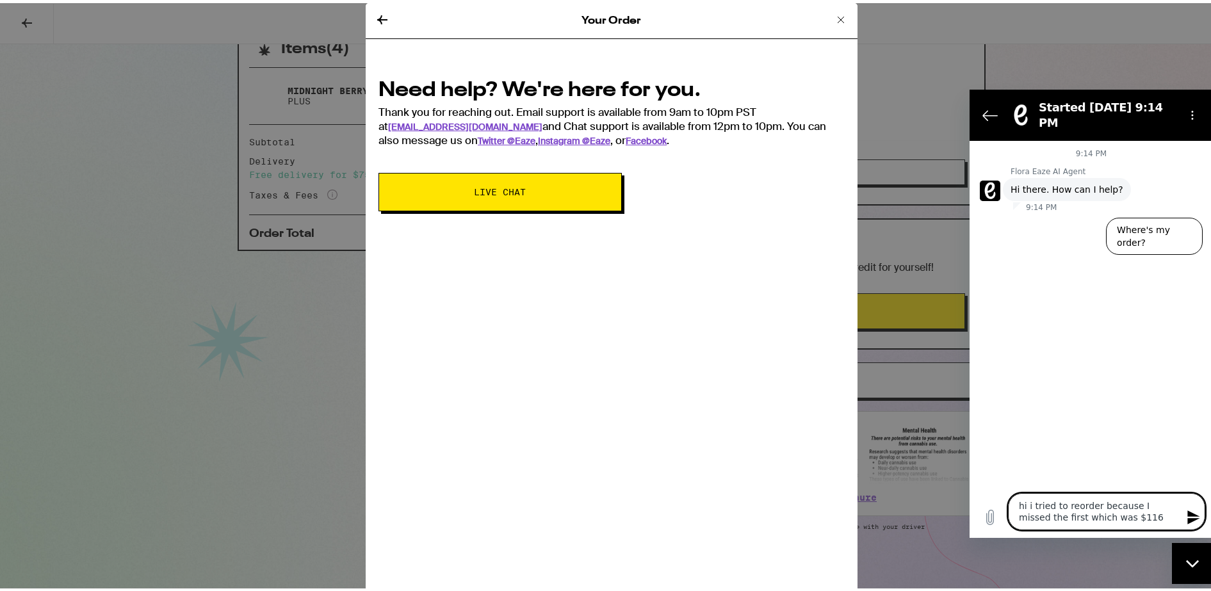
type textarea "hi i tried to reorder because I missed the first which was $1166"
type textarea "x"
type textarea "hi i tried to reorder because I missed the first which was $116"
type textarea "x"
type textarea "hi i tried to reorder because I missed the first which was $11"
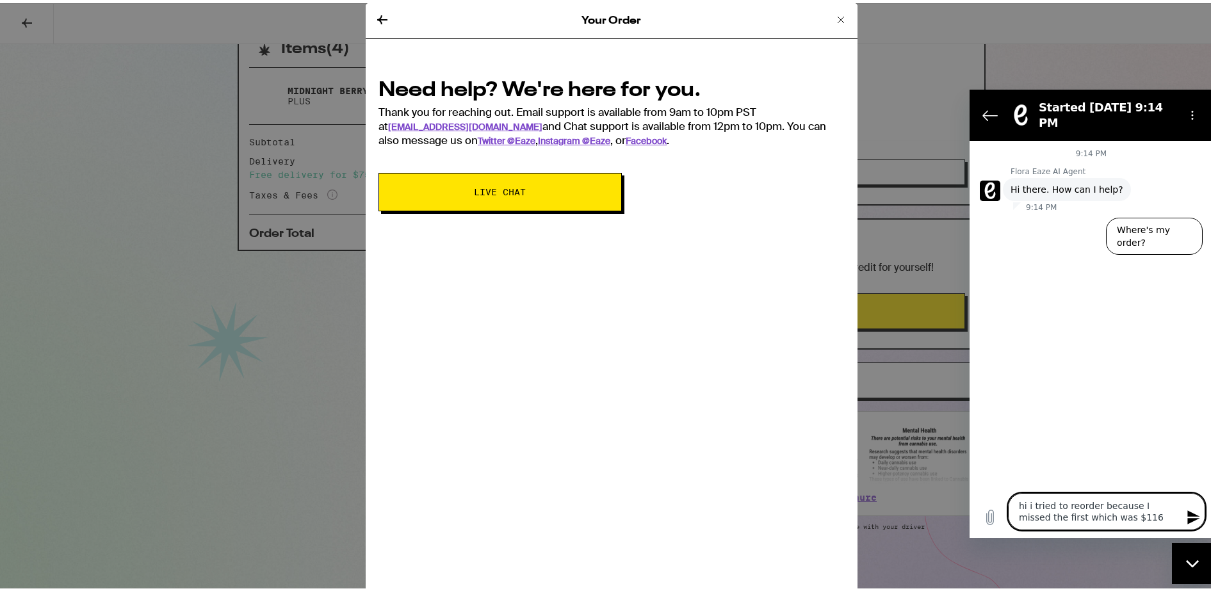
type textarea "x"
type textarea "hi i tried to reorder because I missed the first which was $1"
type textarea "x"
type textarea "hi i tried to reorder because I missed the first which was $"
type textarea "x"
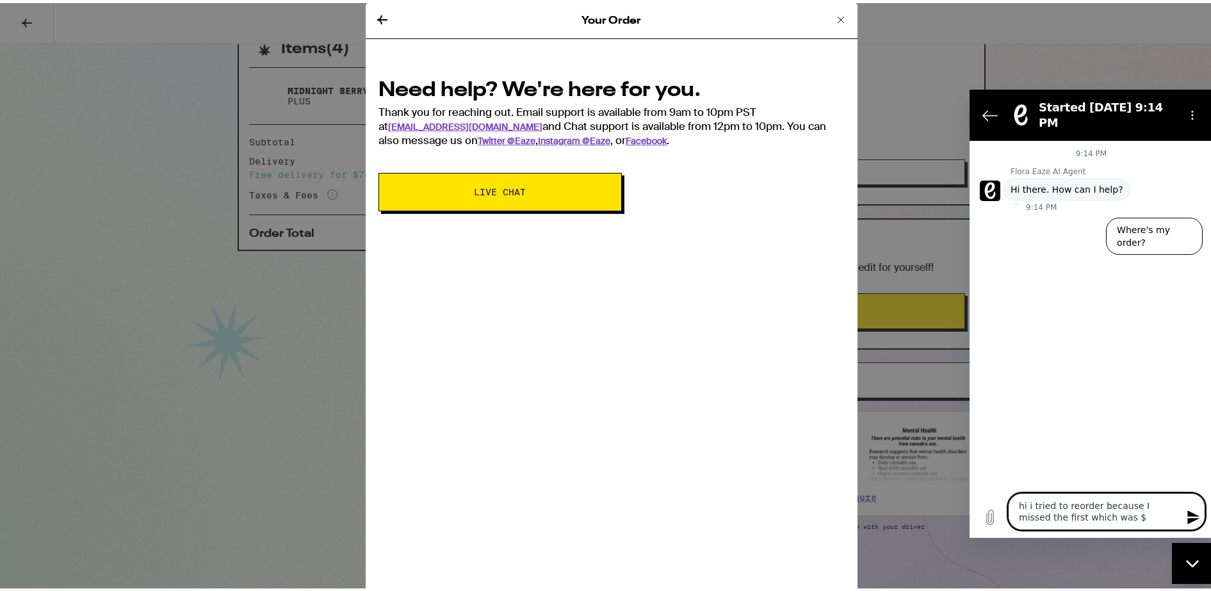
type textarea "hi i tried to reorder because I missed the first which was"
type textarea "x"
type textarea "hi i tried to reorder because I missed the first which was"
type textarea "x"
type textarea "hi i tried to reorder because I missed the first which was t"
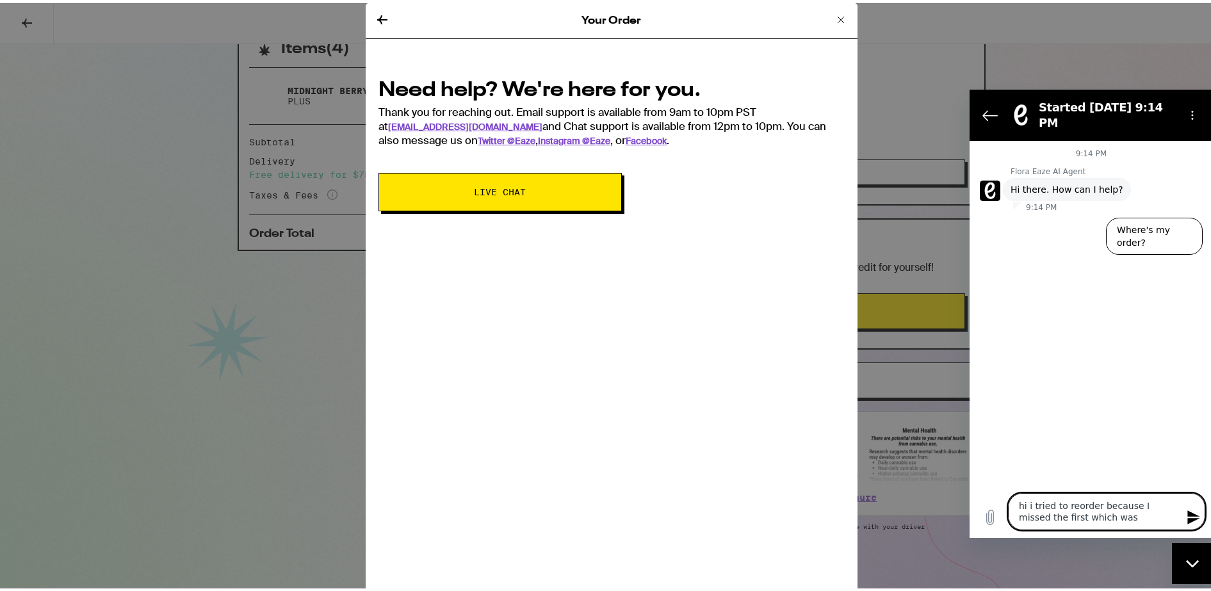
type textarea "x"
type textarea "hi i tried to reorder because I missed the first which was ta"
type textarea "x"
type textarea "hi i tried to reorder because I missed the first which was t"
click at [1110, 527] on textarea "hi i tried to reorder because I missed the first which was total" at bounding box center [1106, 511] width 197 height 37
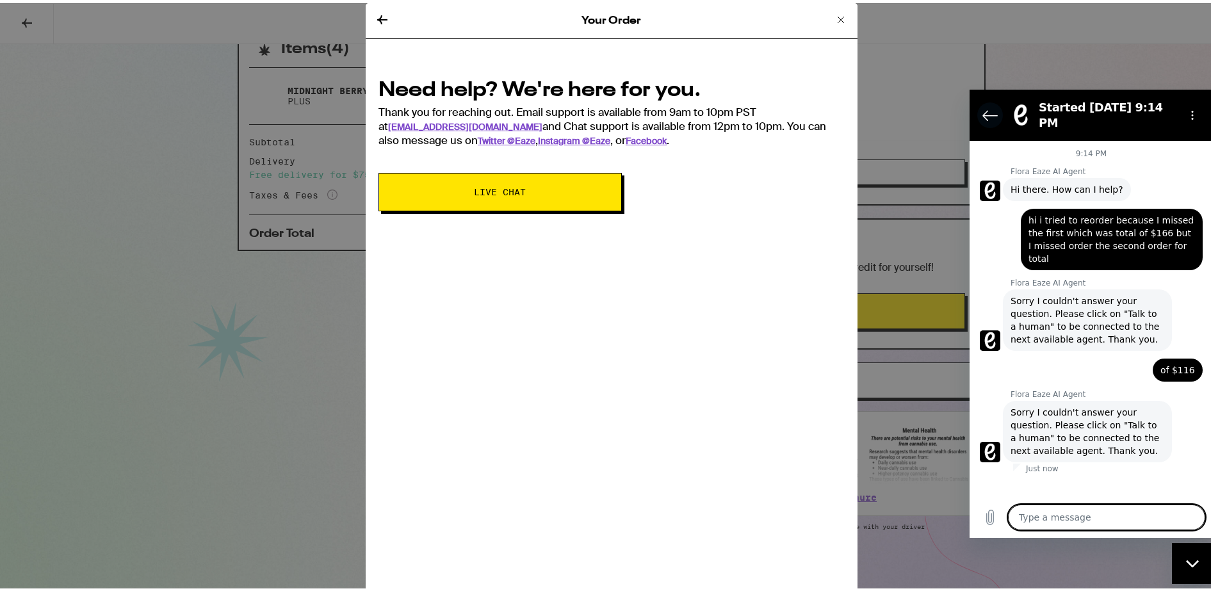
click at [984, 108] on icon "Back to the conversation list" at bounding box center [990, 114] width 15 height 15
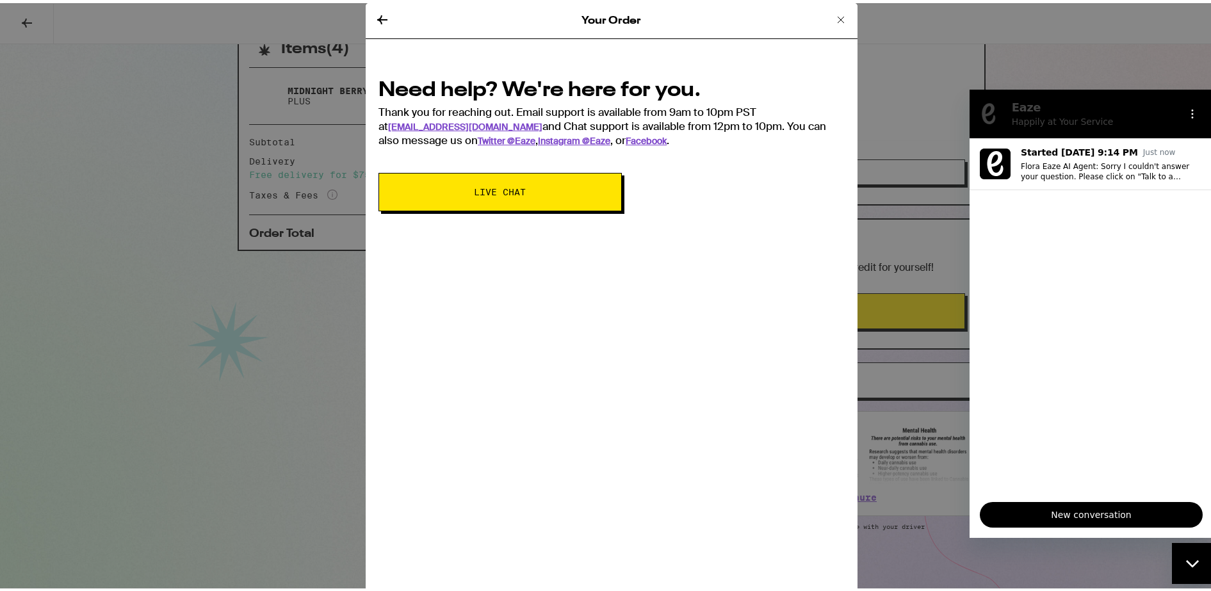
click at [483, 191] on span "Live Chat" at bounding box center [501, 188] width 52 height 9
drag, startPoint x: 483, startPoint y: 191, endPoint x: 528, endPoint y: 179, distance: 46.9
click at [528, 179] on button "Live Chat" at bounding box center [500, 189] width 243 height 38
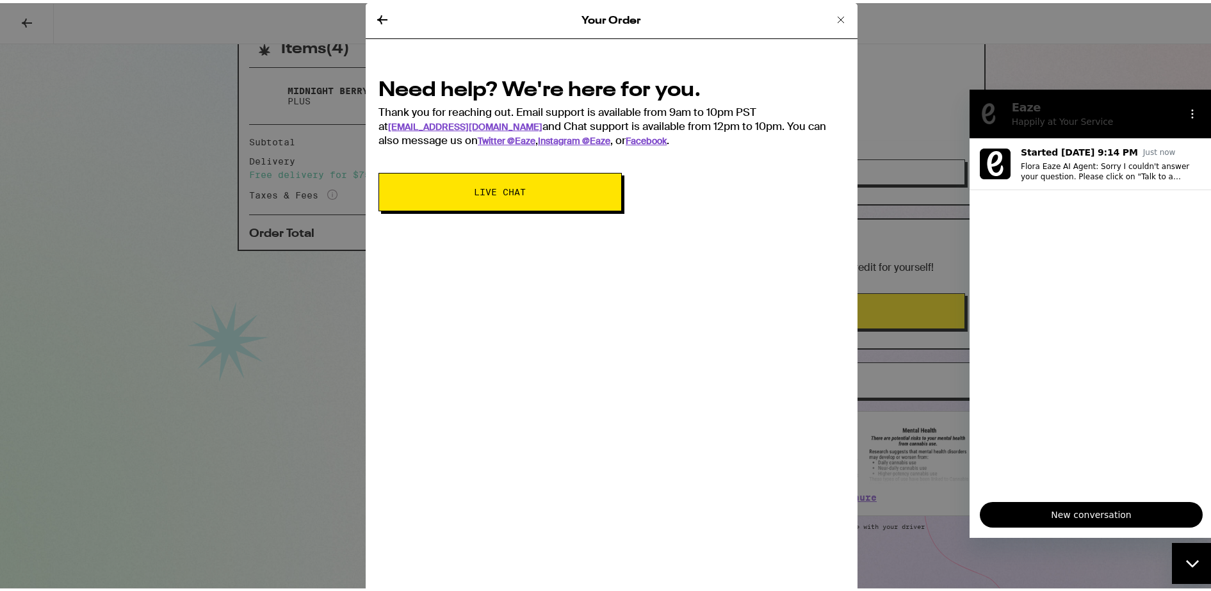
click at [1084, 519] on span "New conversation" at bounding box center [1091, 514] width 201 height 15
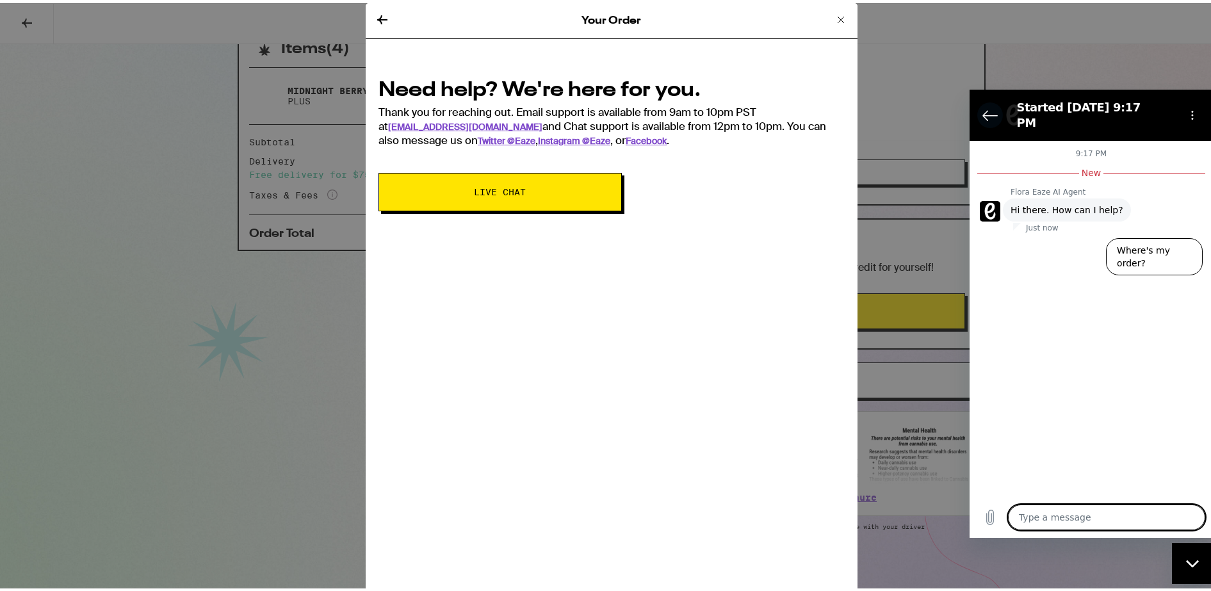
click at [991, 107] on icon "Back to the conversation list" at bounding box center [990, 114] width 15 height 15
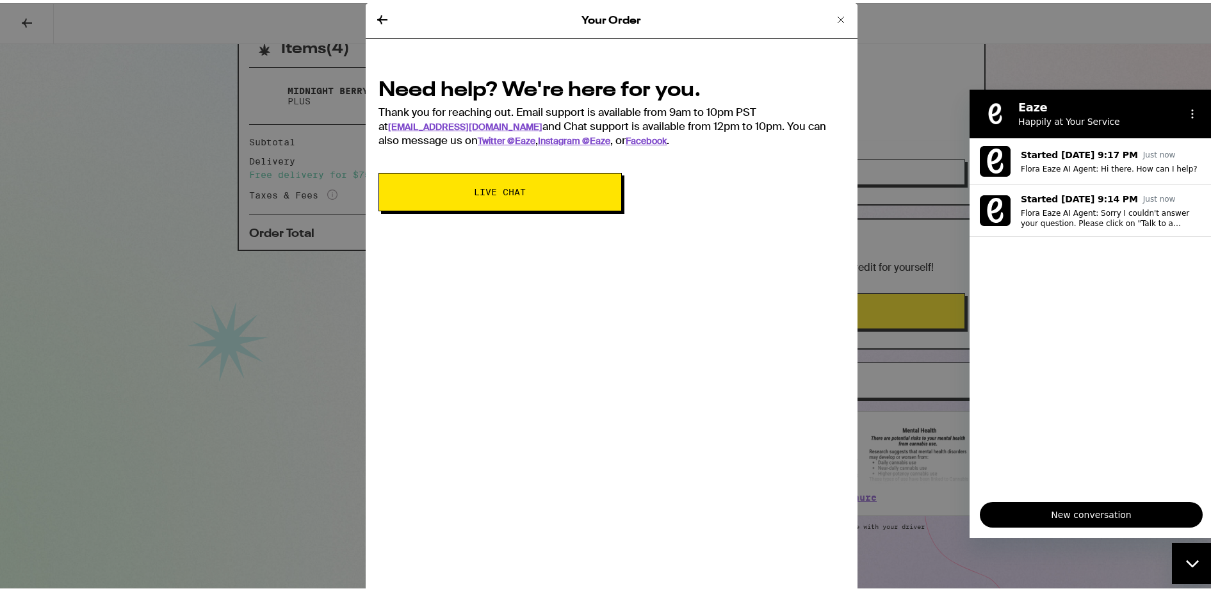
click at [833, 21] on icon at bounding box center [840, 16] width 15 height 15
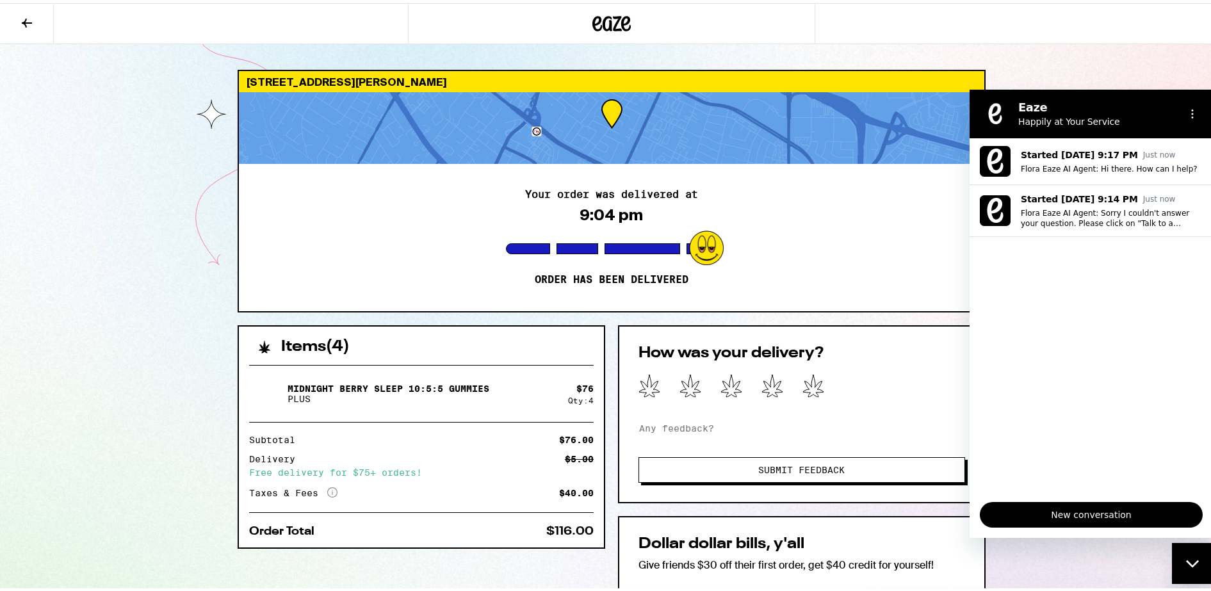
click at [735, 99] on div at bounding box center [612, 125] width 746 height 72
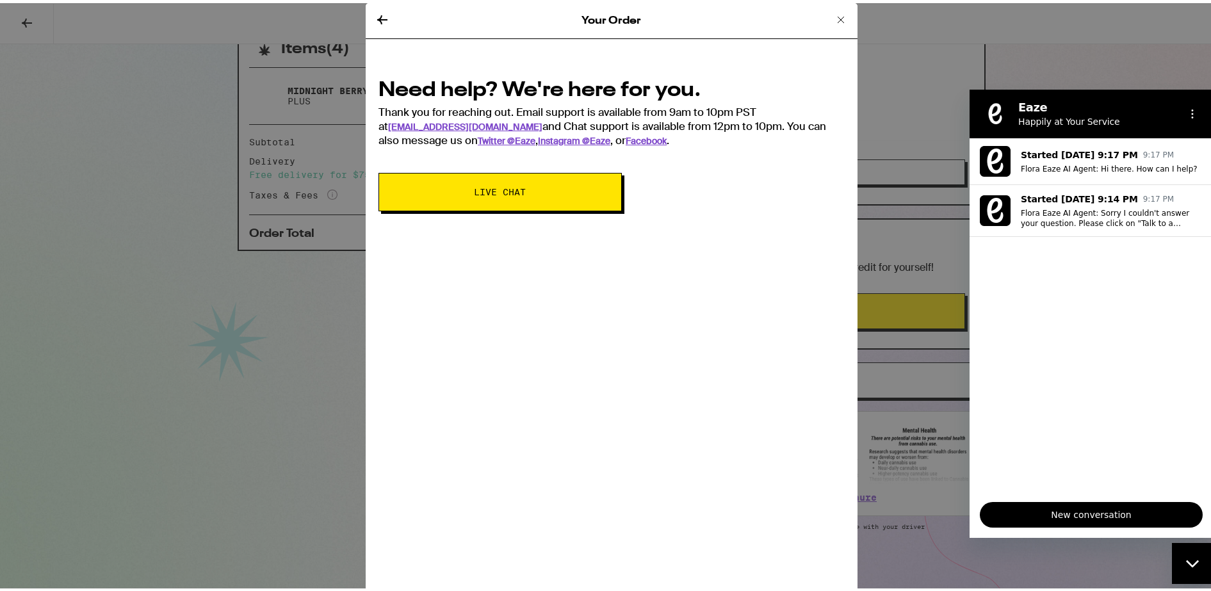
click at [377, 17] on icon at bounding box center [382, 16] width 15 height 15
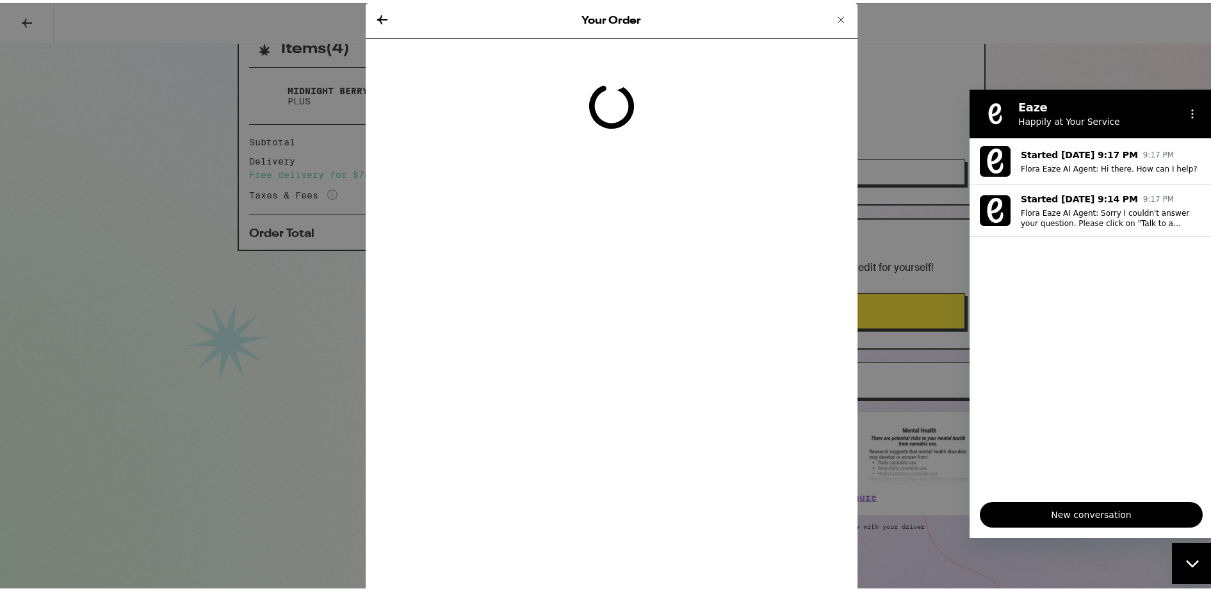
click at [377, 17] on icon at bounding box center [382, 16] width 15 height 15
